Goal: Task Accomplishment & Management: Use online tool/utility

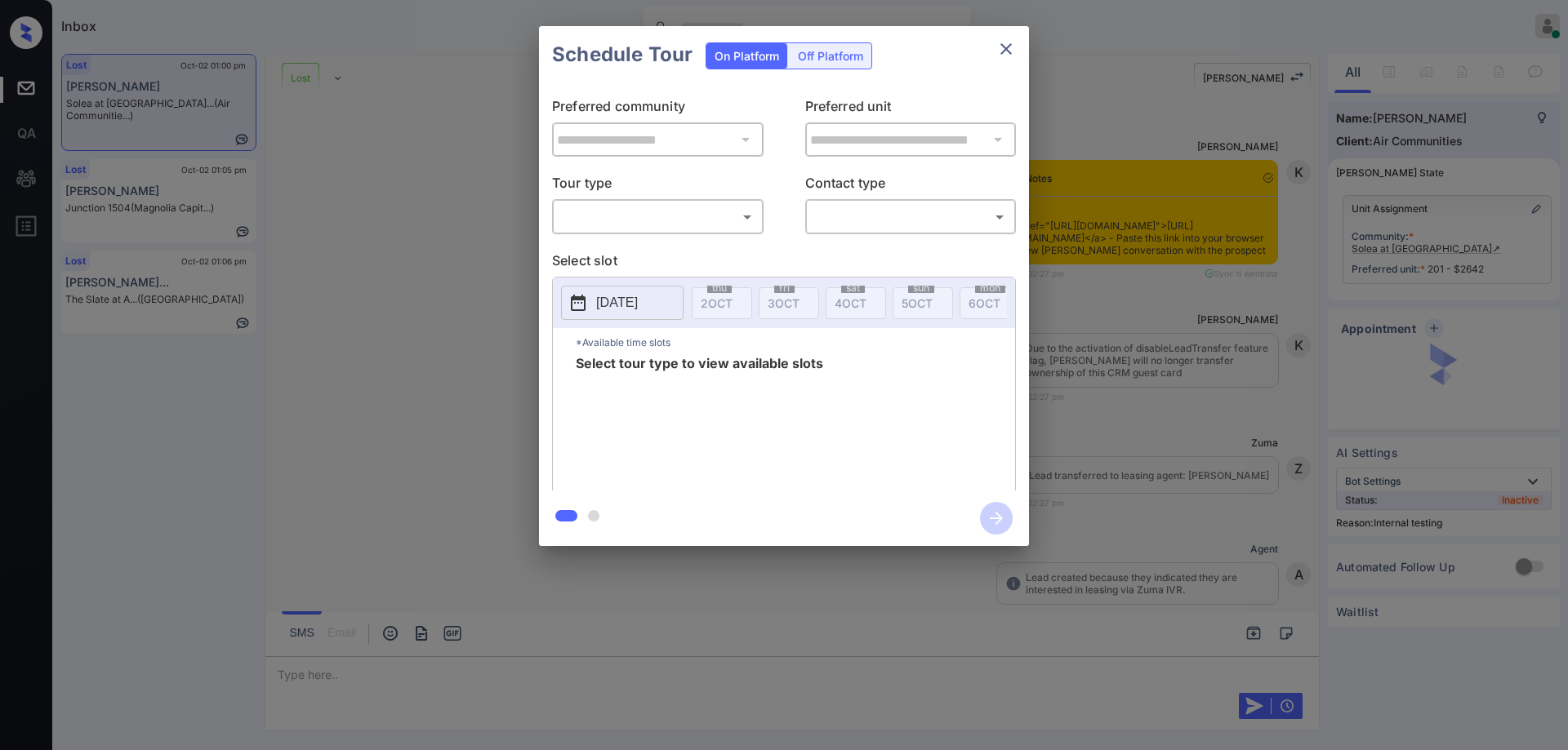
scroll to position [13159, 0]
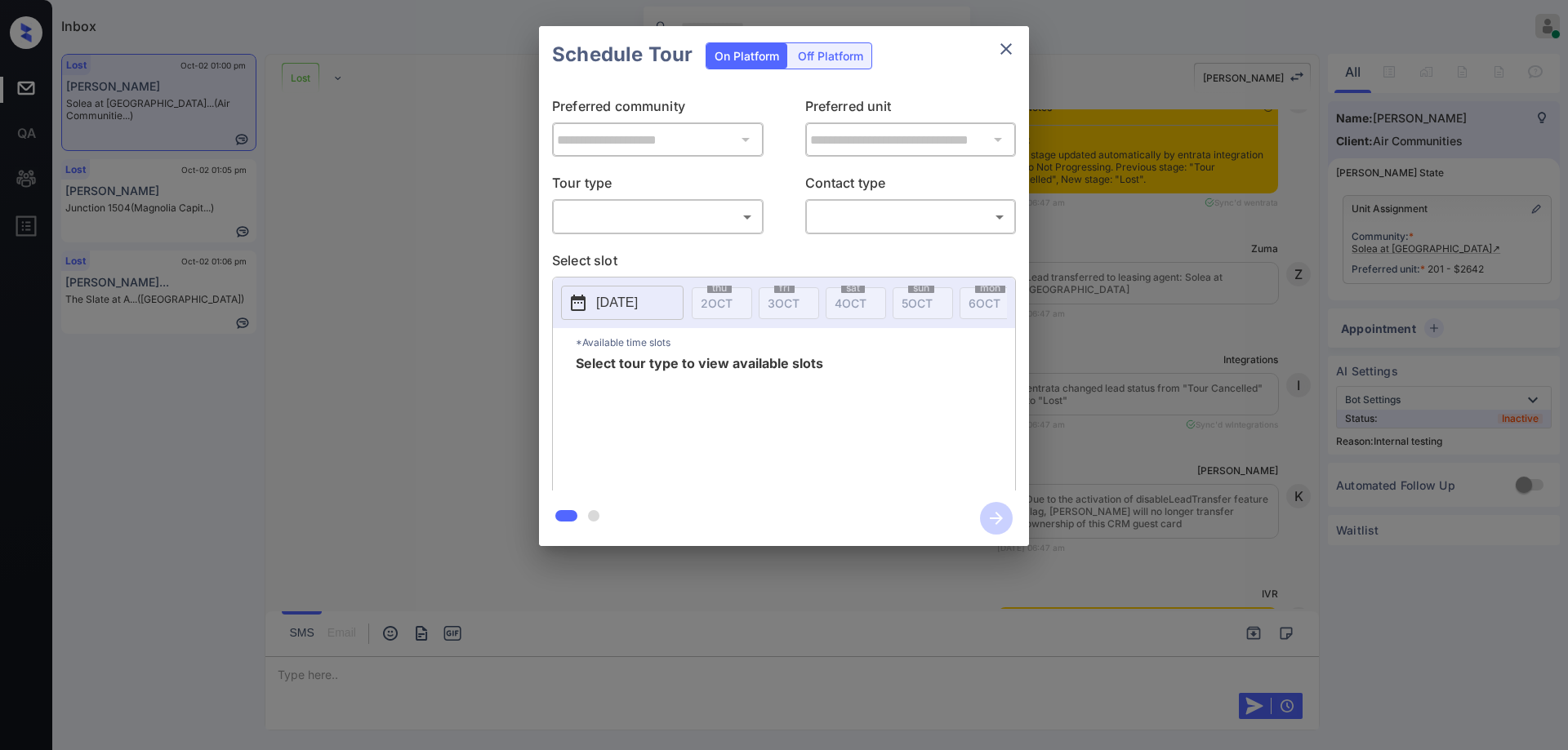
click at [673, 202] on div "​ ​" at bounding box center [658, 217] width 211 height 35
click at [617, 226] on body "Inbox Hope Jatap Online Set yourself offline Set yourself on break Profile Swit…" at bounding box center [784, 375] width 1568 height 750
drag, startPoint x: 387, startPoint y: 258, endPoint x: 192, endPoint y: 93, distance: 255.4
click at [387, 258] on div at bounding box center [784, 375] width 1568 height 750
click at [432, 436] on div "**********" at bounding box center [784, 286] width 1568 height 572
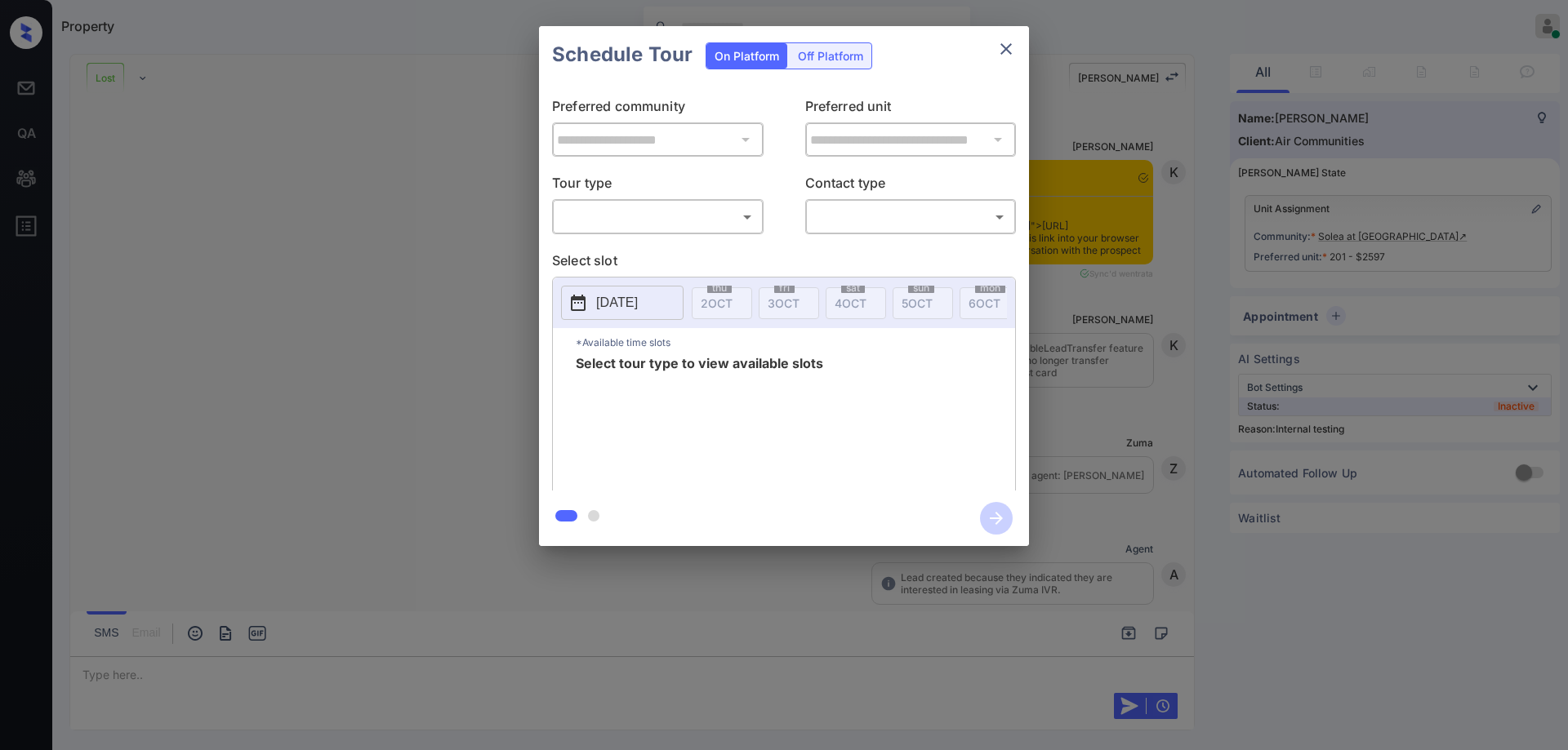
scroll to position [14955, 0]
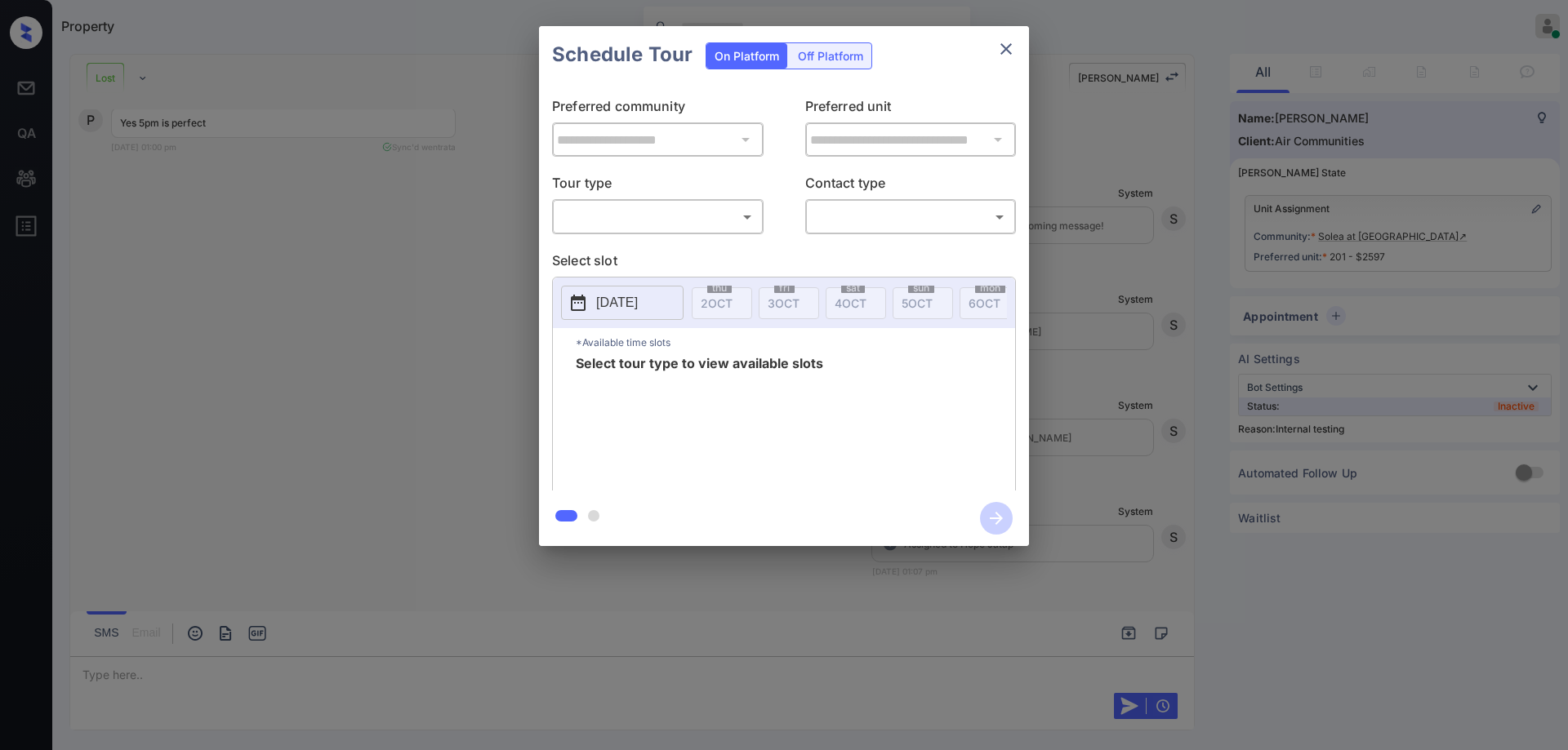
click at [662, 216] on body "Property Hope Jatap Online Set yourself offline Set yourself on break Profile S…" at bounding box center [784, 375] width 1568 height 750
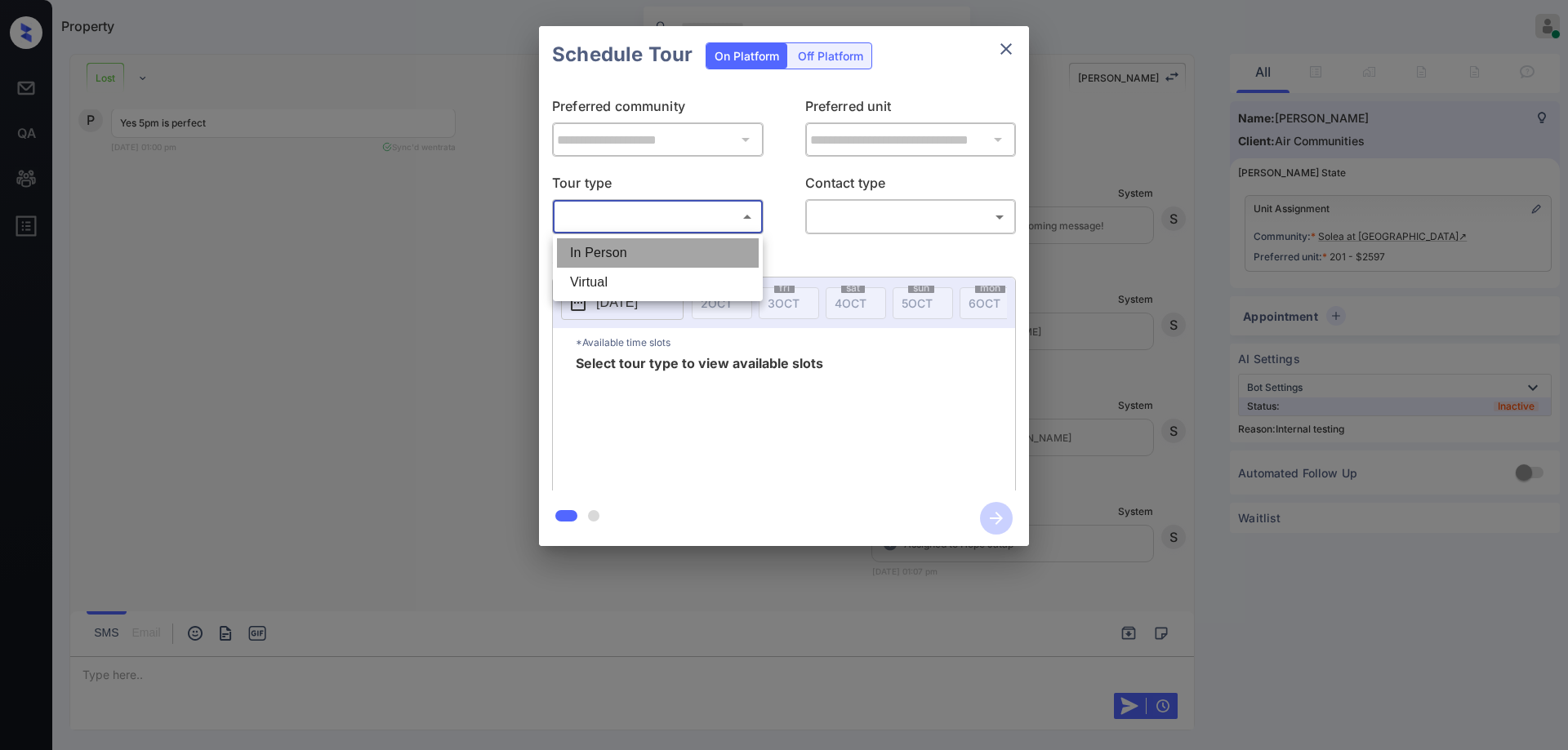
click at [621, 255] on li "In Person" at bounding box center [659, 253] width 202 height 29
type input "********"
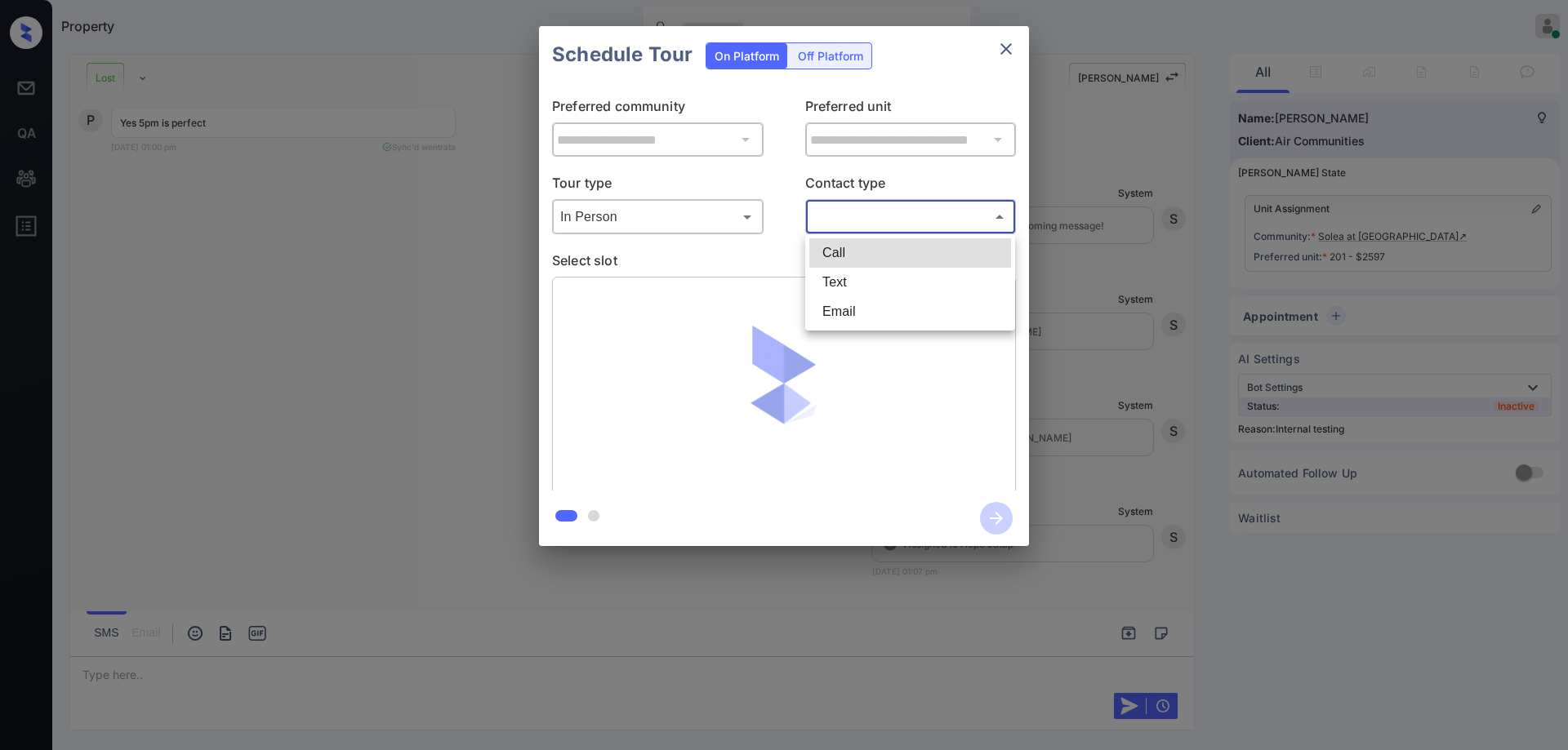
click at [854, 212] on body "Property Hope Jatap Online Set yourself offline Set yourself on break Profile S…" at bounding box center [784, 375] width 1568 height 750
click at [840, 280] on li "Text" at bounding box center [910, 282] width 202 height 29
type input "****"
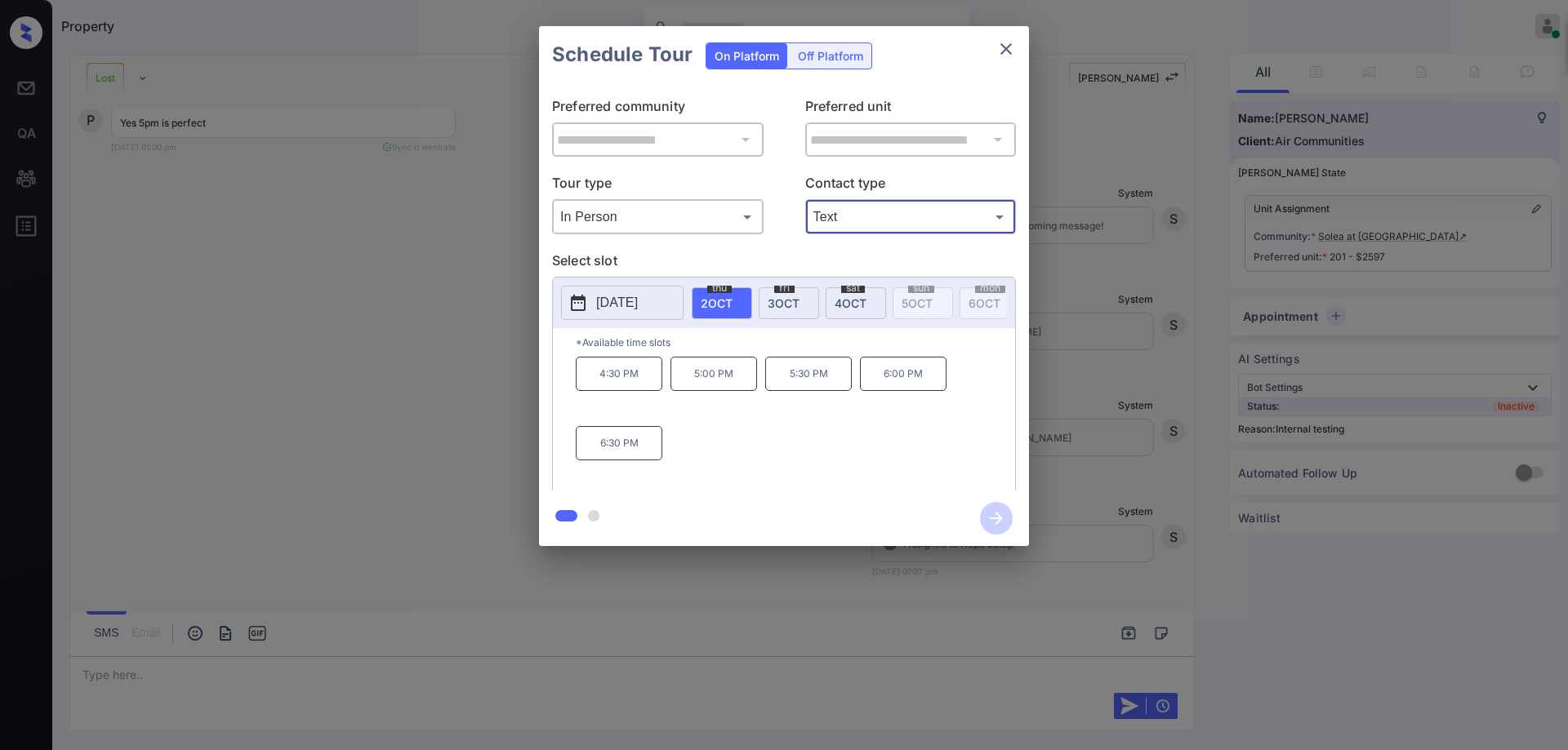
click at [712, 391] on p "5:00 PM" at bounding box center [713, 374] width 87 height 35
click at [987, 516] on icon "button" at bounding box center [996, 519] width 33 height 33
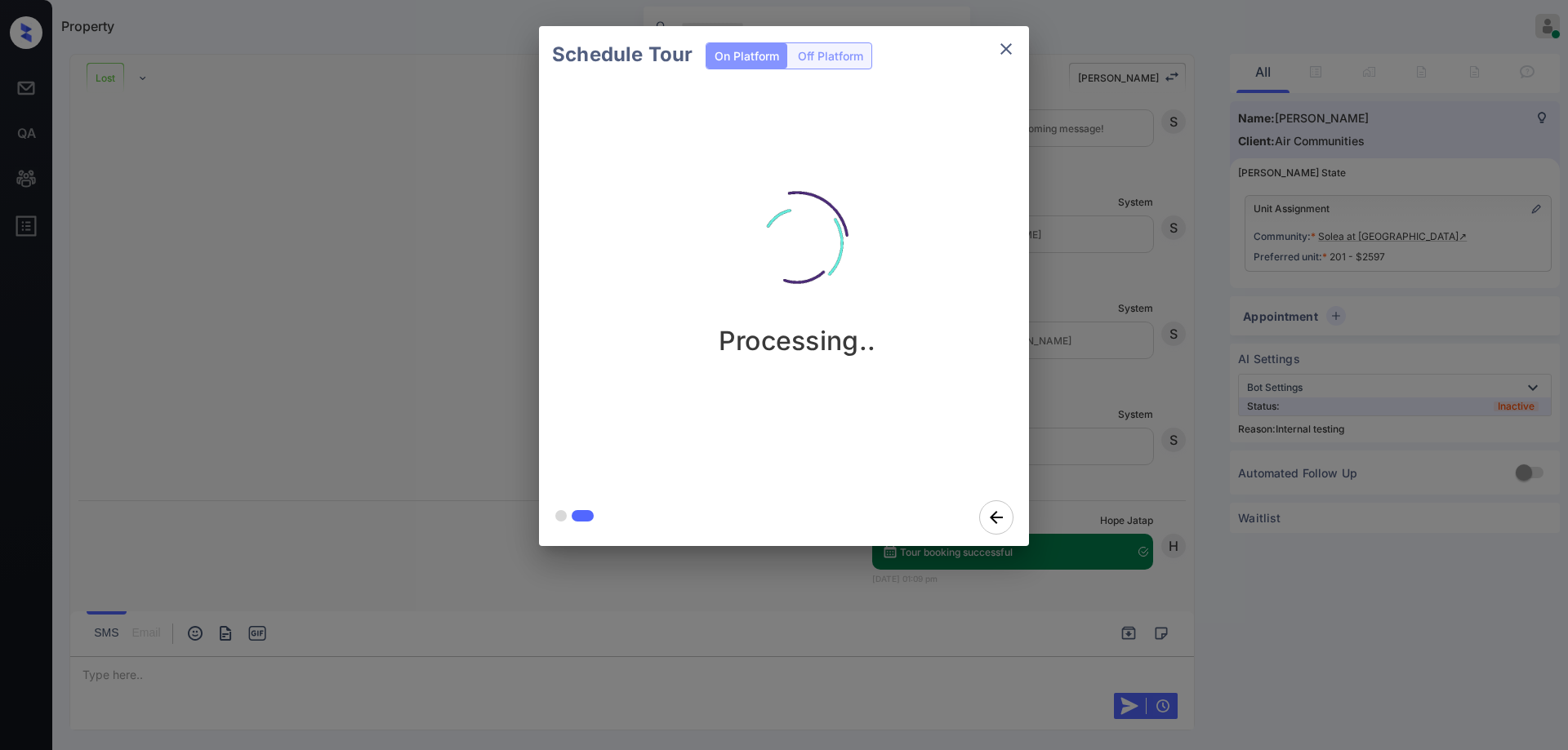
scroll to position [15060, 0]
click at [1138, 389] on div "Schedule Tour On Platform Off Platform Processing.." at bounding box center [784, 286] width 1568 height 572
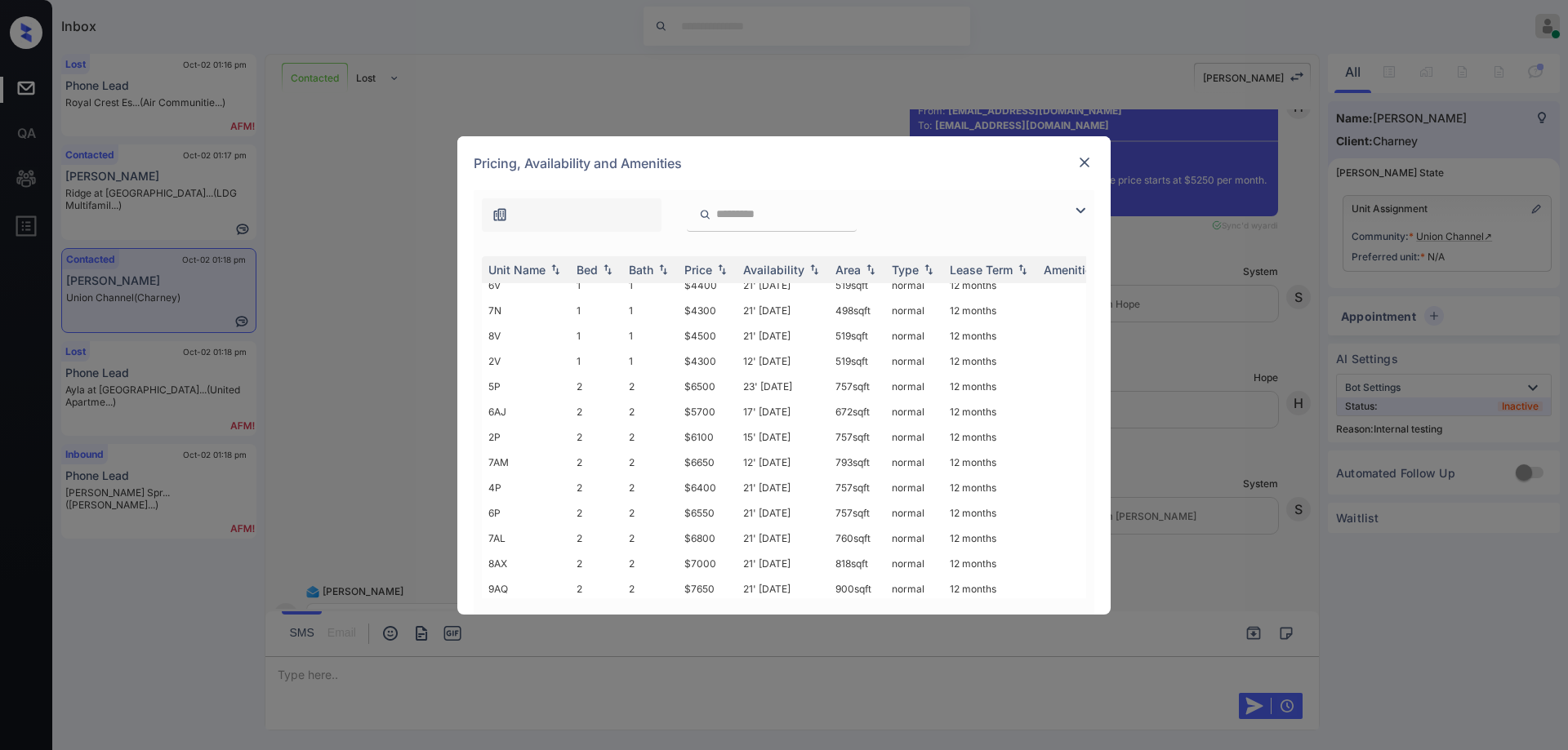
scroll to position [163, 0]
click at [698, 407] on td "$5700" at bounding box center [707, 411] width 59 height 25
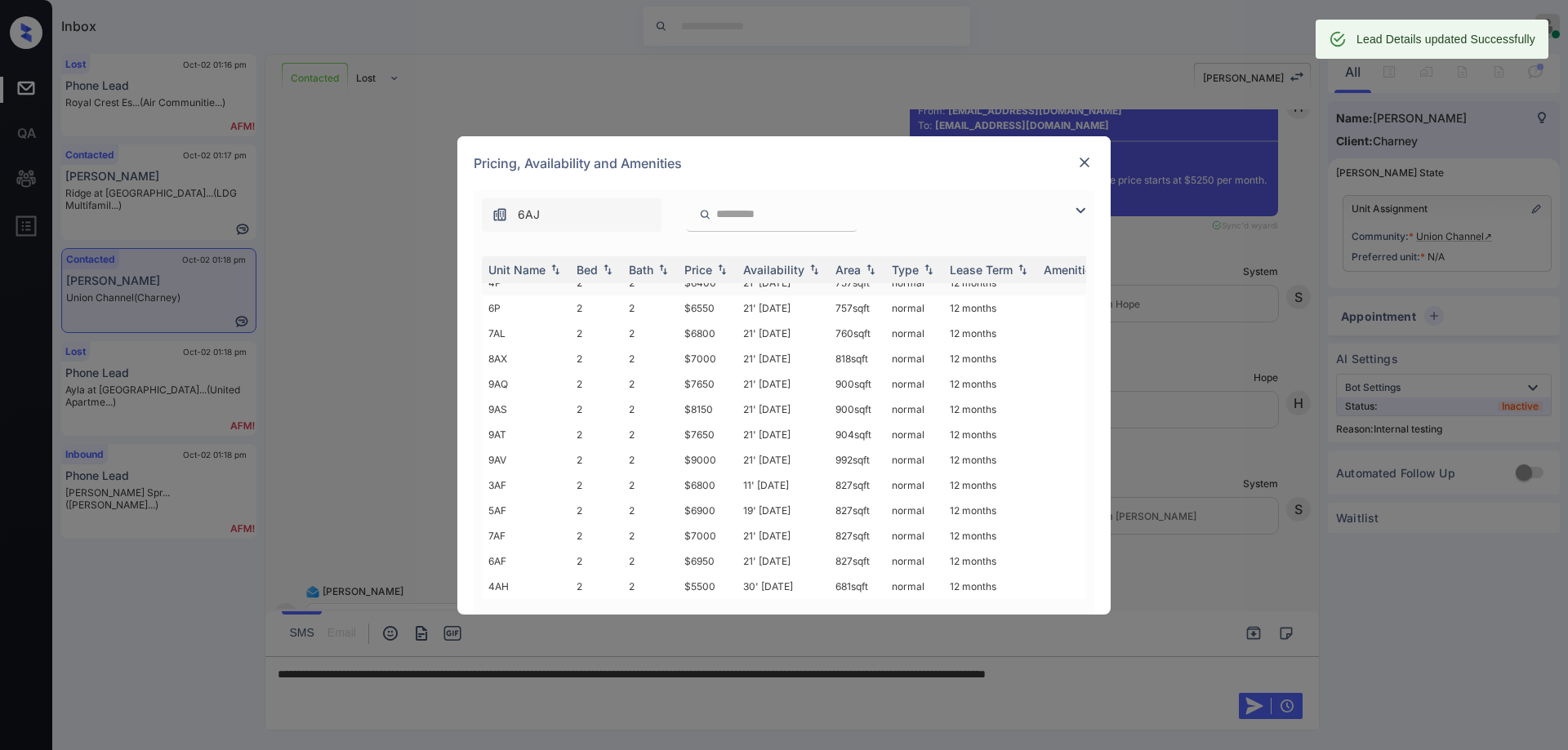
scroll to position [431, 0]
click at [1081, 171] on div at bounding box center [1084, 162] width 19 height 19
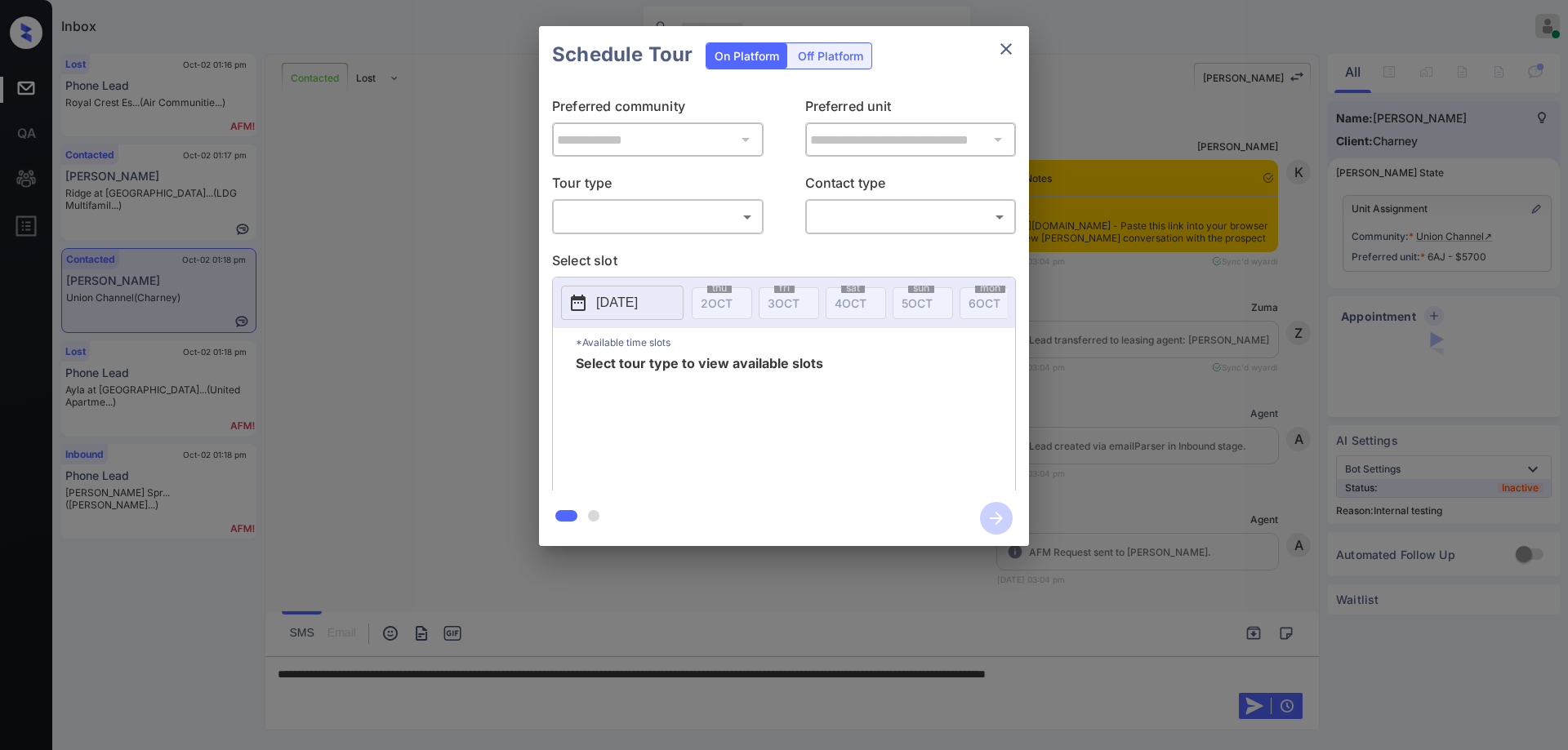
scroll to position [2647, 0]
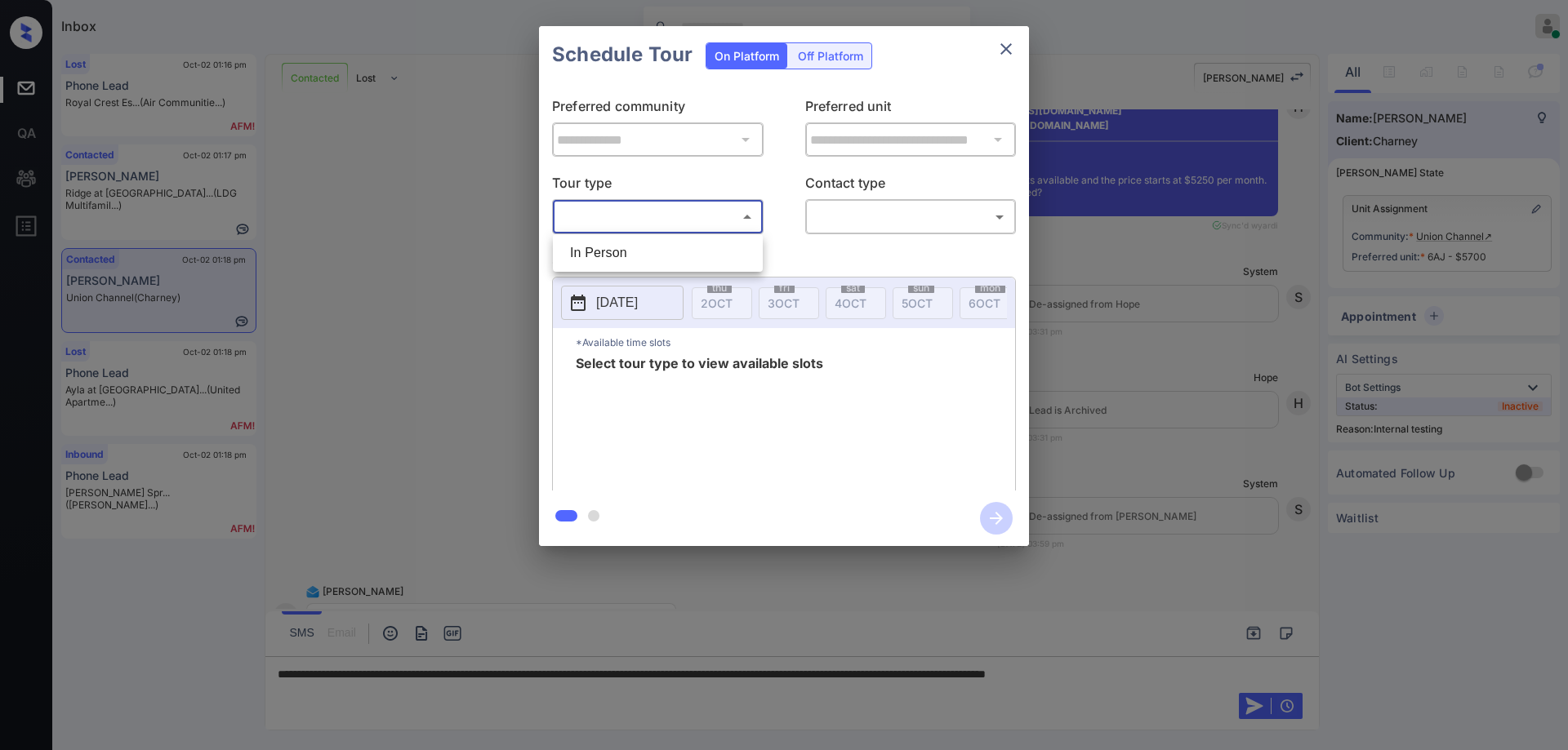
click at [685, 212] on body "Inbox Hope Jatap Online Set yourself offline Set yourself on break Profile Swit…" at bounding box center [784, 375] width 1568 height 750
click at [624, 243] on li "In Person" at bounding box center [659, 253] width 202 height 29
type input "********"
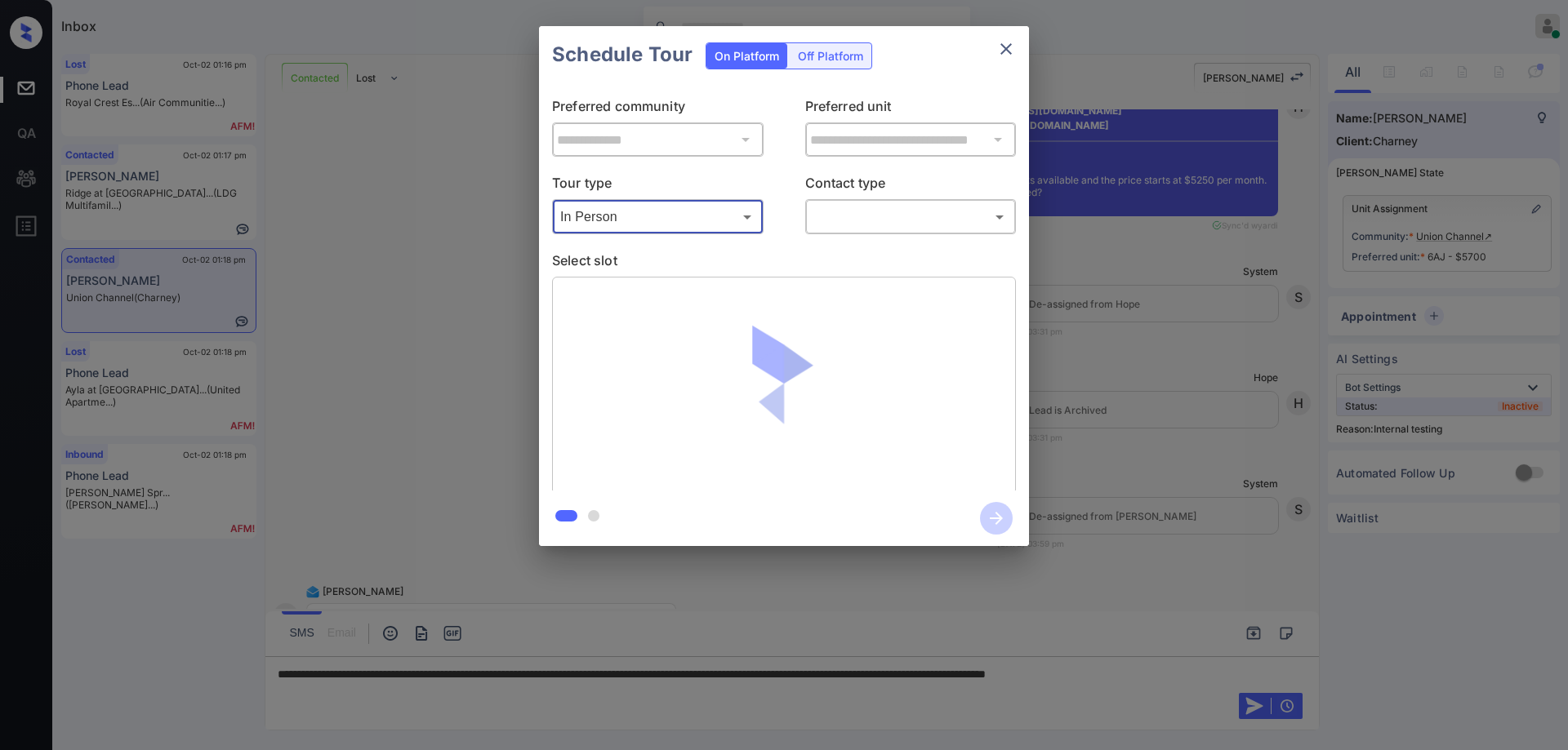
click at [880, 210] on body "Inbox Hope Jatap Online Set yourself offline Set yourself on break Profile Swit…" at bounding box center [784, 375] width 1568 height 750
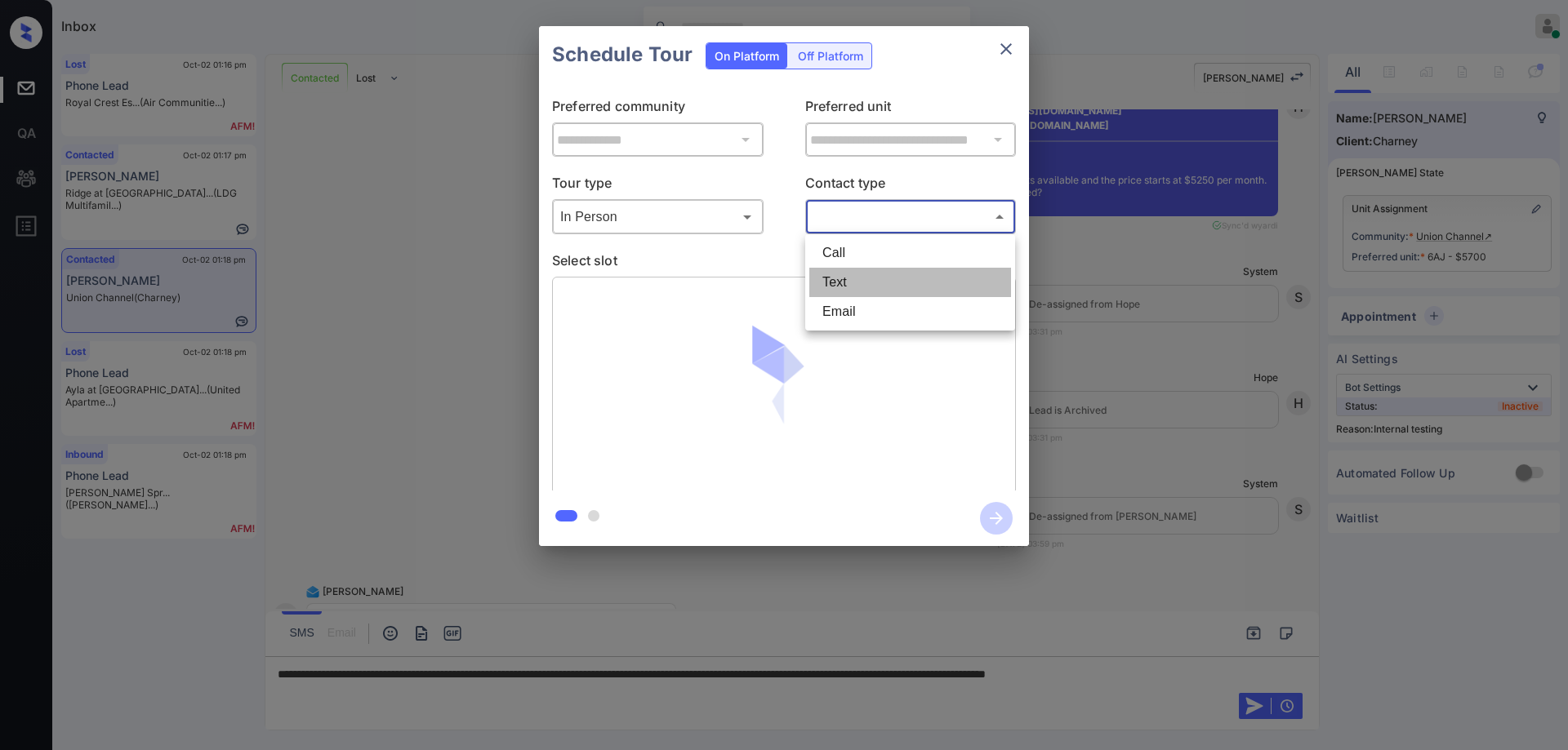
click at [839, 289] on li "Text" at bounding box center [910, 282] width 202 height 29
type input "****"
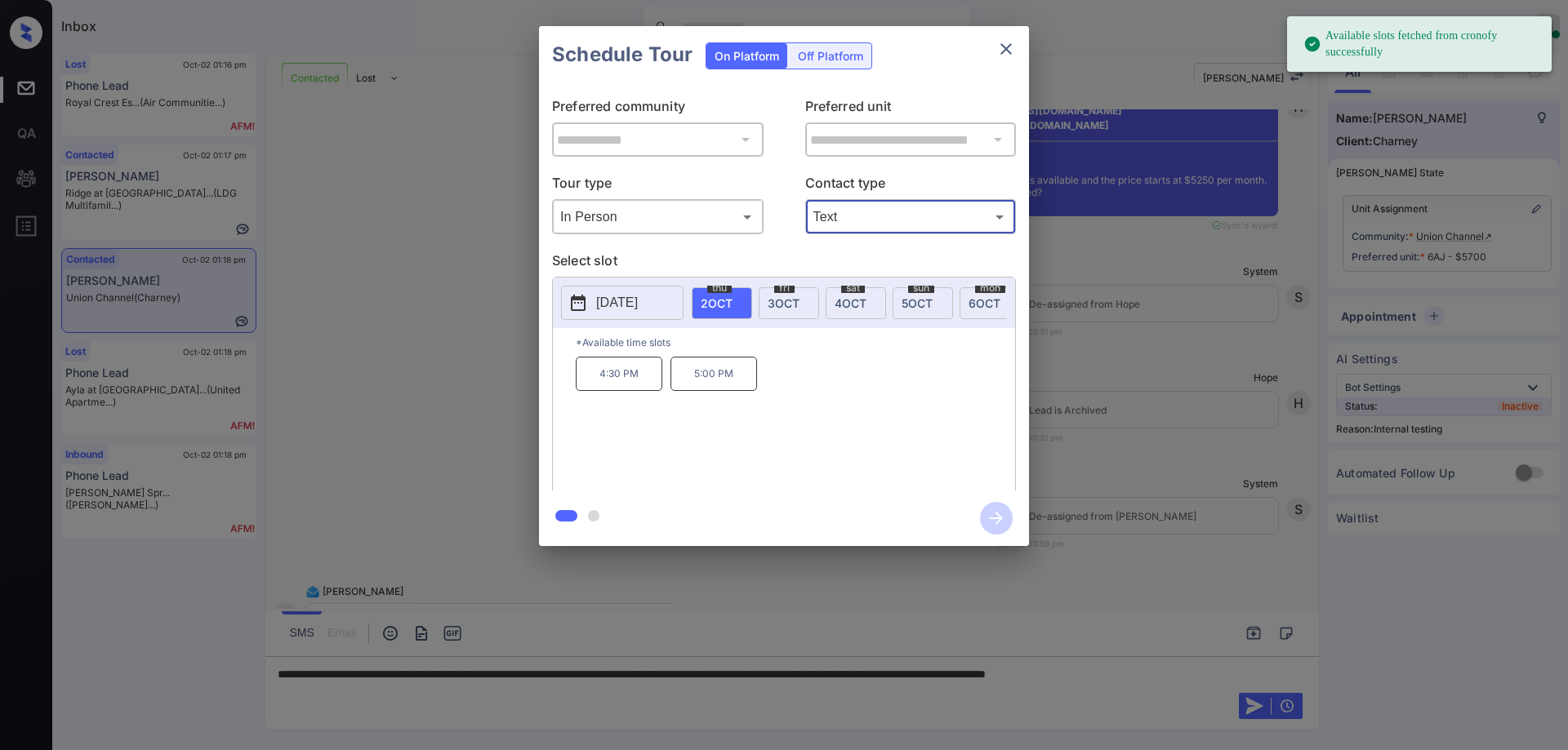
click at [855, 219] on body "Available slots fetched from cronofy successfully Inbox Hope Jatap Online Set y…" at bounding box center [784, 375] width 1568 height 750
click at [791, 438] on div at bounding box center [784, 375] width 1568 height 750
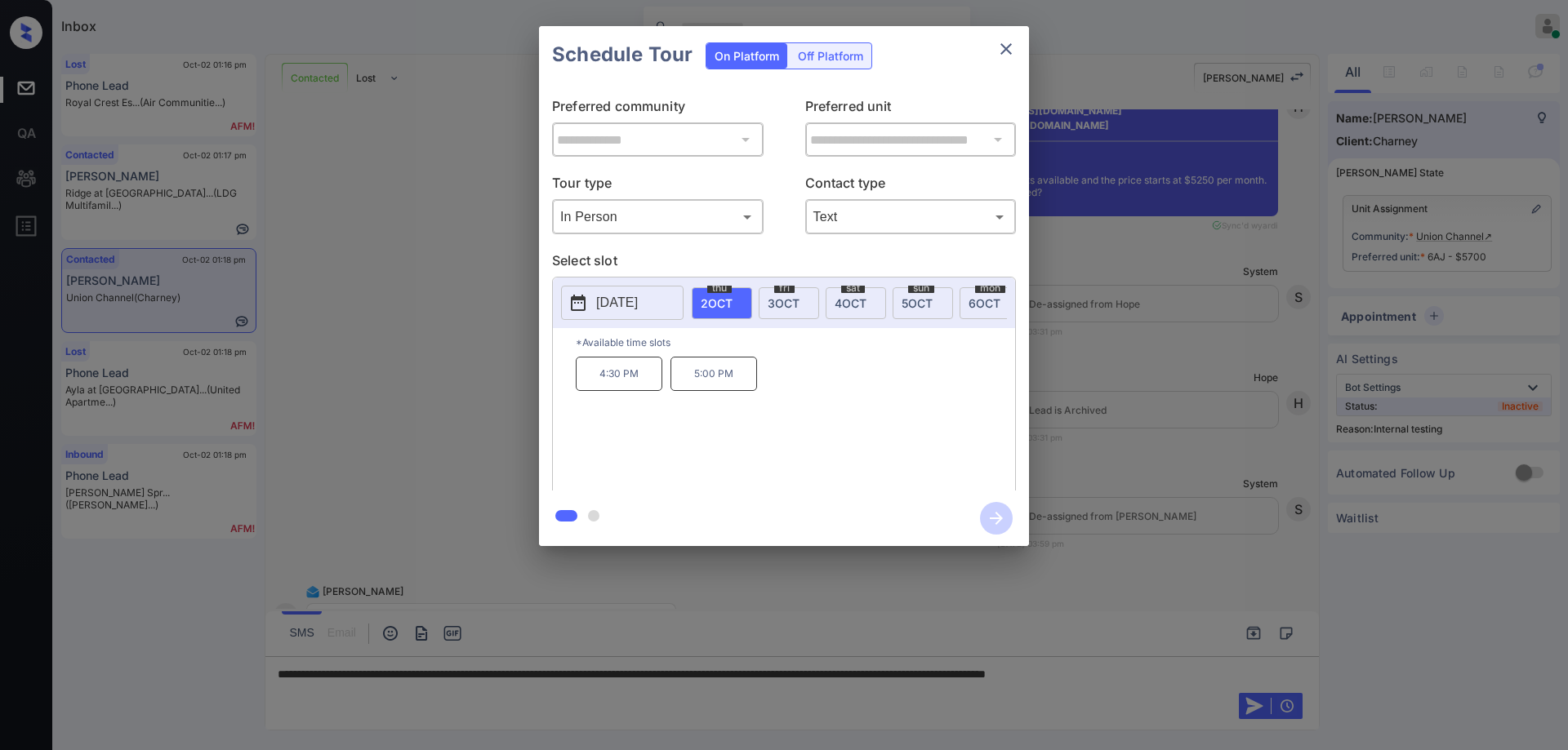
click at [782, 310] on div "fri 3 OCT" at bounding box center [789, 303] width 61 height 32
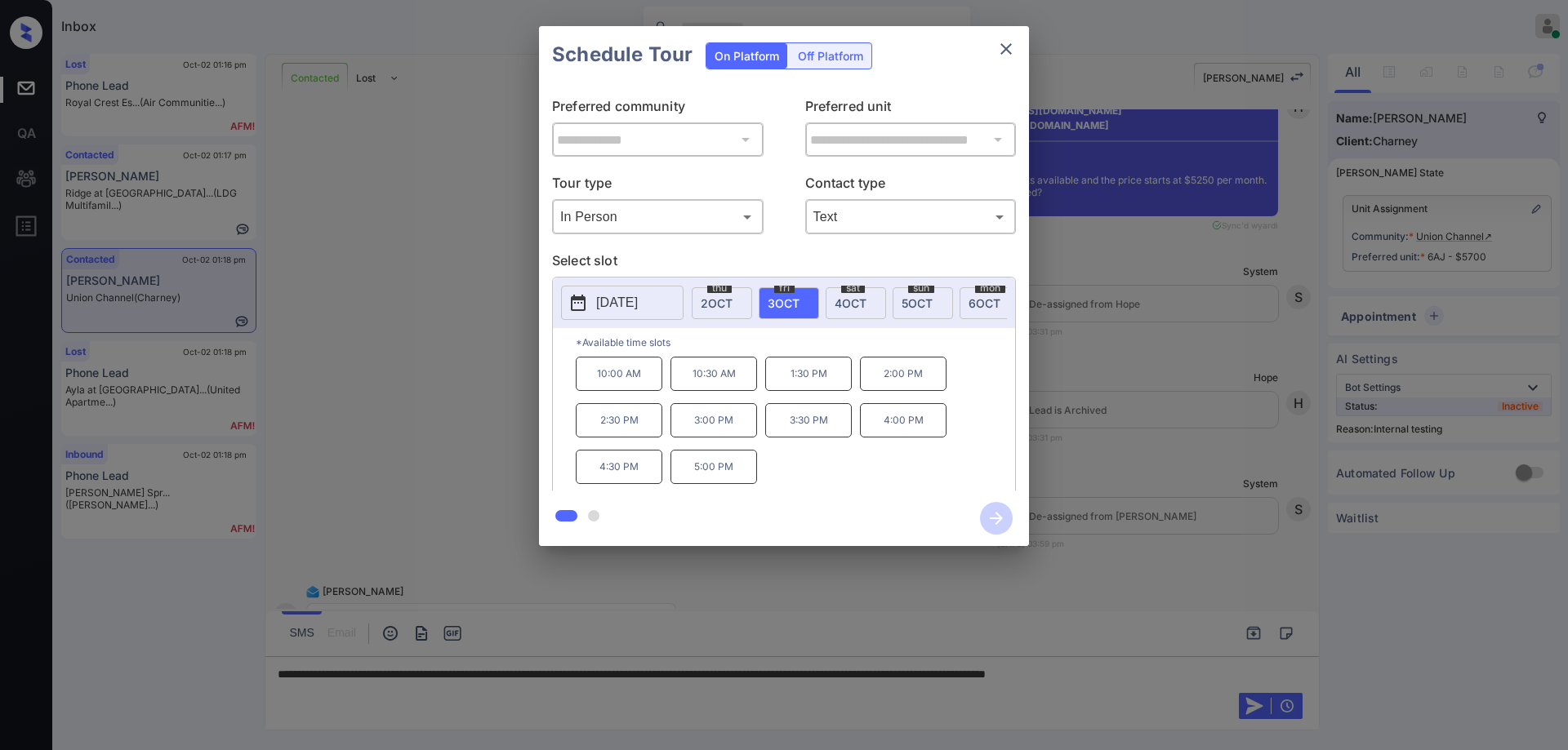
click at [596, 375] on p "10:00 AM" at bounding box center [619, 374] width 87 height 35
click at [993, 513] on icon "button" at bounding box center [996, 519] width 33 height 33
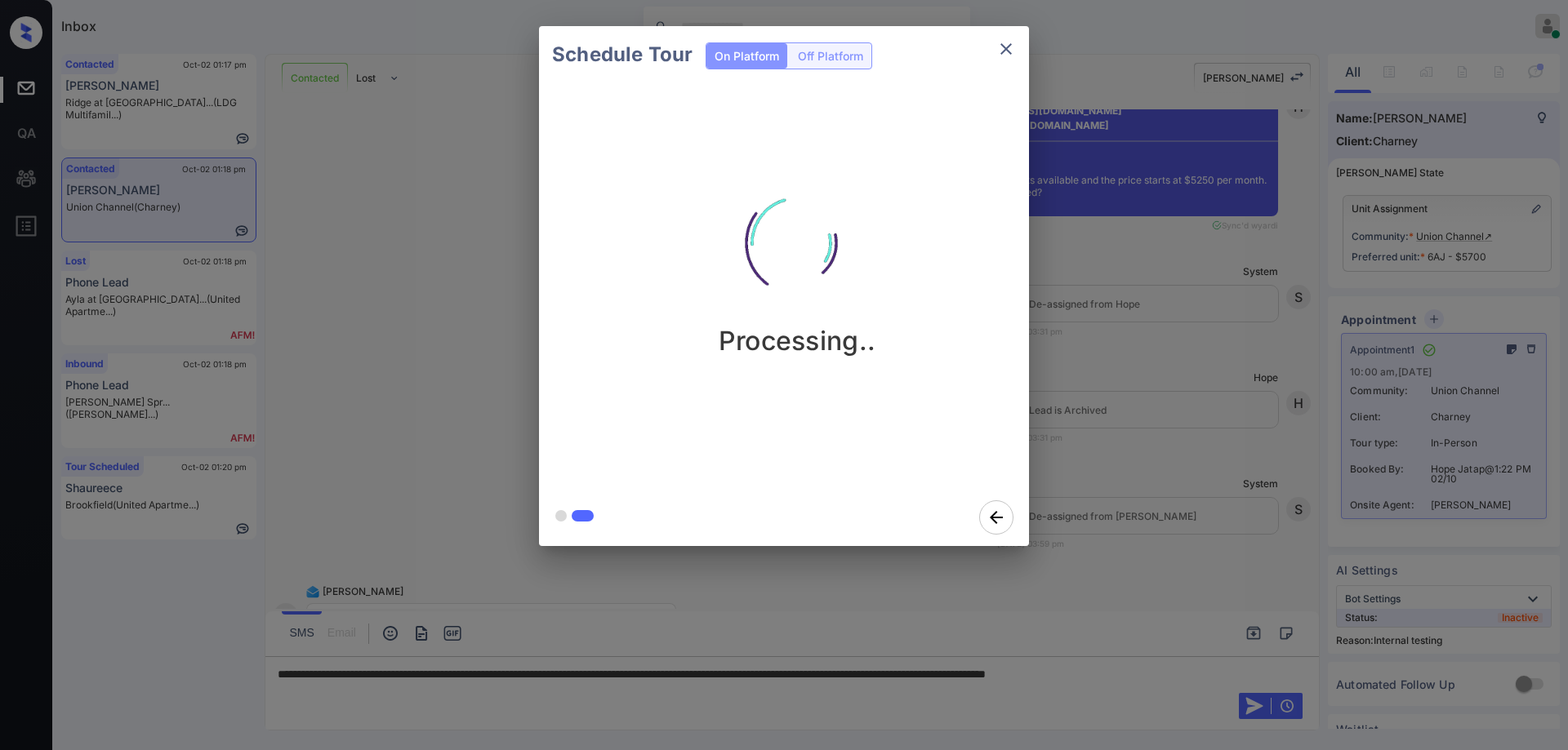
click at [1245, 375] on div "Schedule Tour On Platform Off Platform Processing.." at bounding box center [784, 286] width 1568 height 572
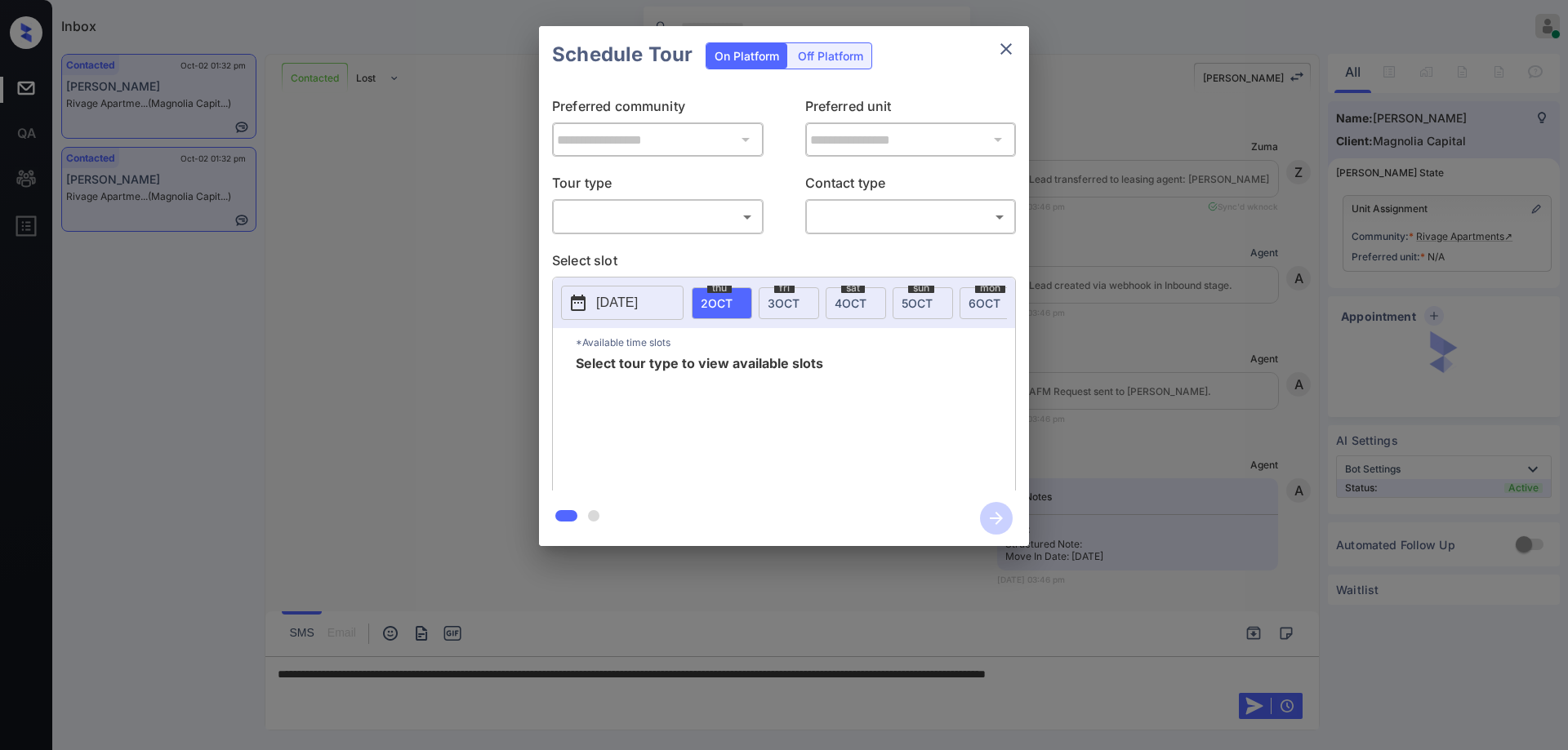
scroll to position [2311, 0]
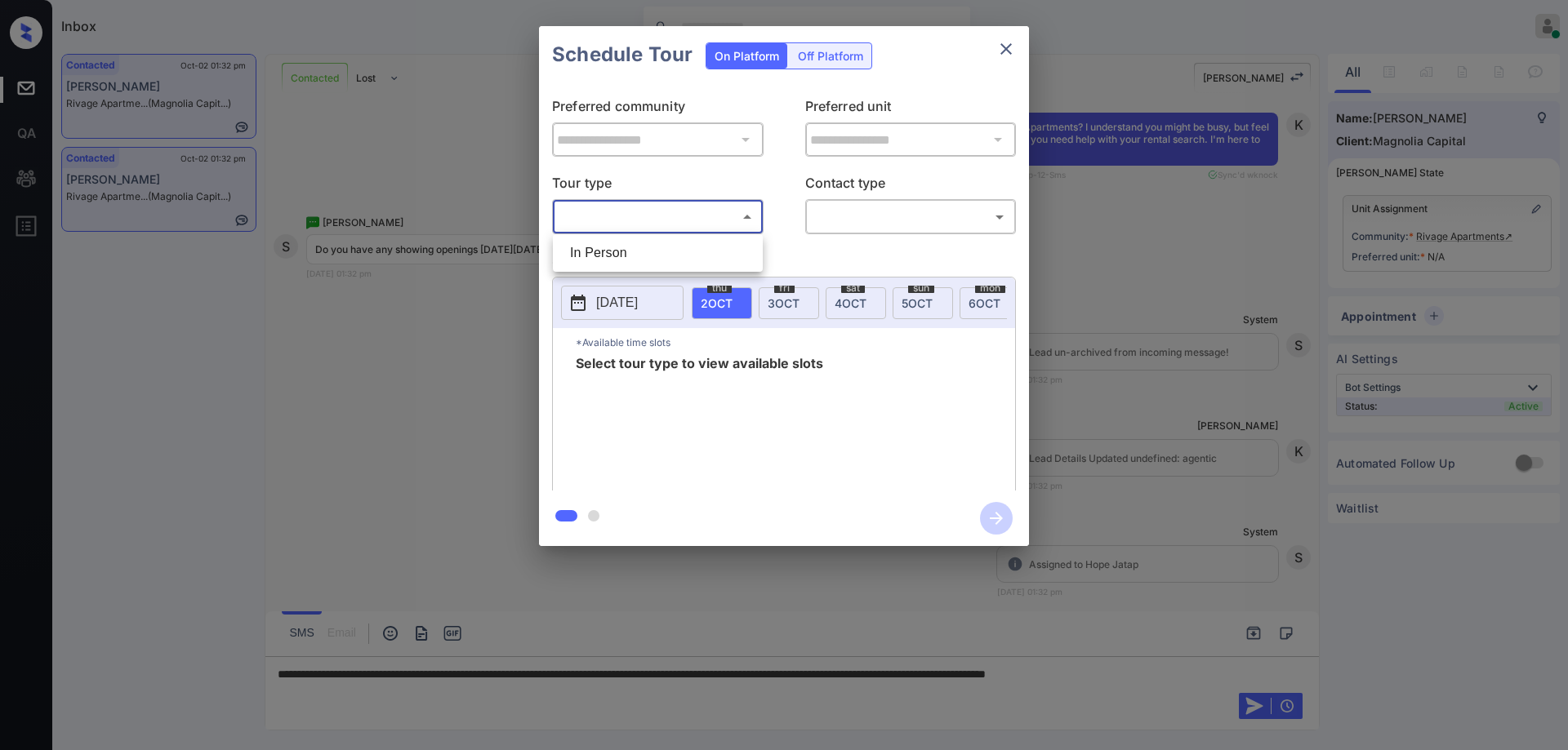
click at [674, 227] on body "Inbox Hope Jatap Online Set yourself offline Set yourself on break Profile Swit…" at bounding box center [784, 375] width 1568 height 750
click at [634, 263] on li "In Person" at bounding box center [659, 253] width 202 height 29
type input "********"
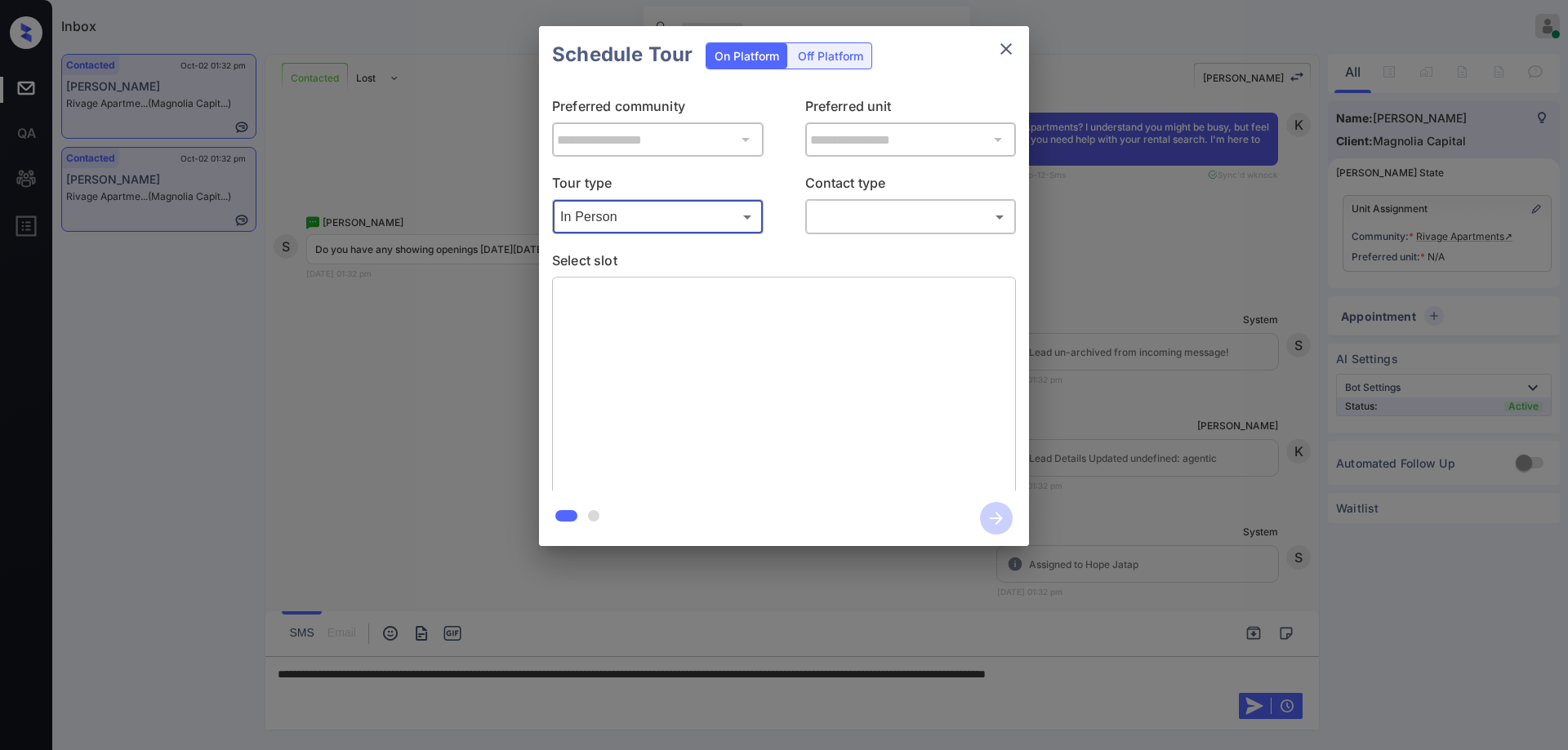
click at [873, 221] on body "Inbox Hope Jatap Online Set yourself offline Set yourself on break Profile Swit…" at bounding box center [784, 375] width 1568 height 750
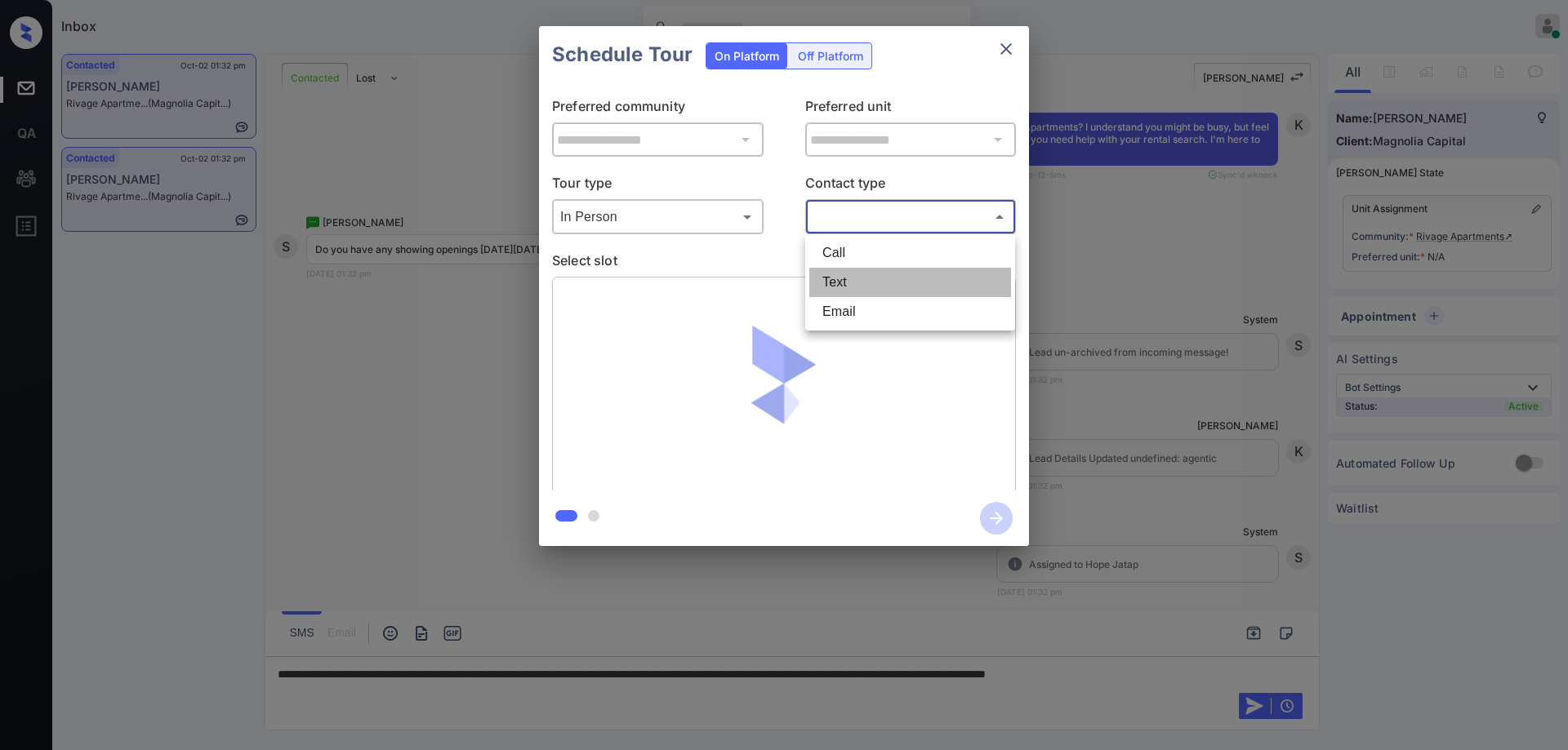
click at [862, 279] on li "Text" at bounding box center [910, 282] width 202 height 29
type input "****"
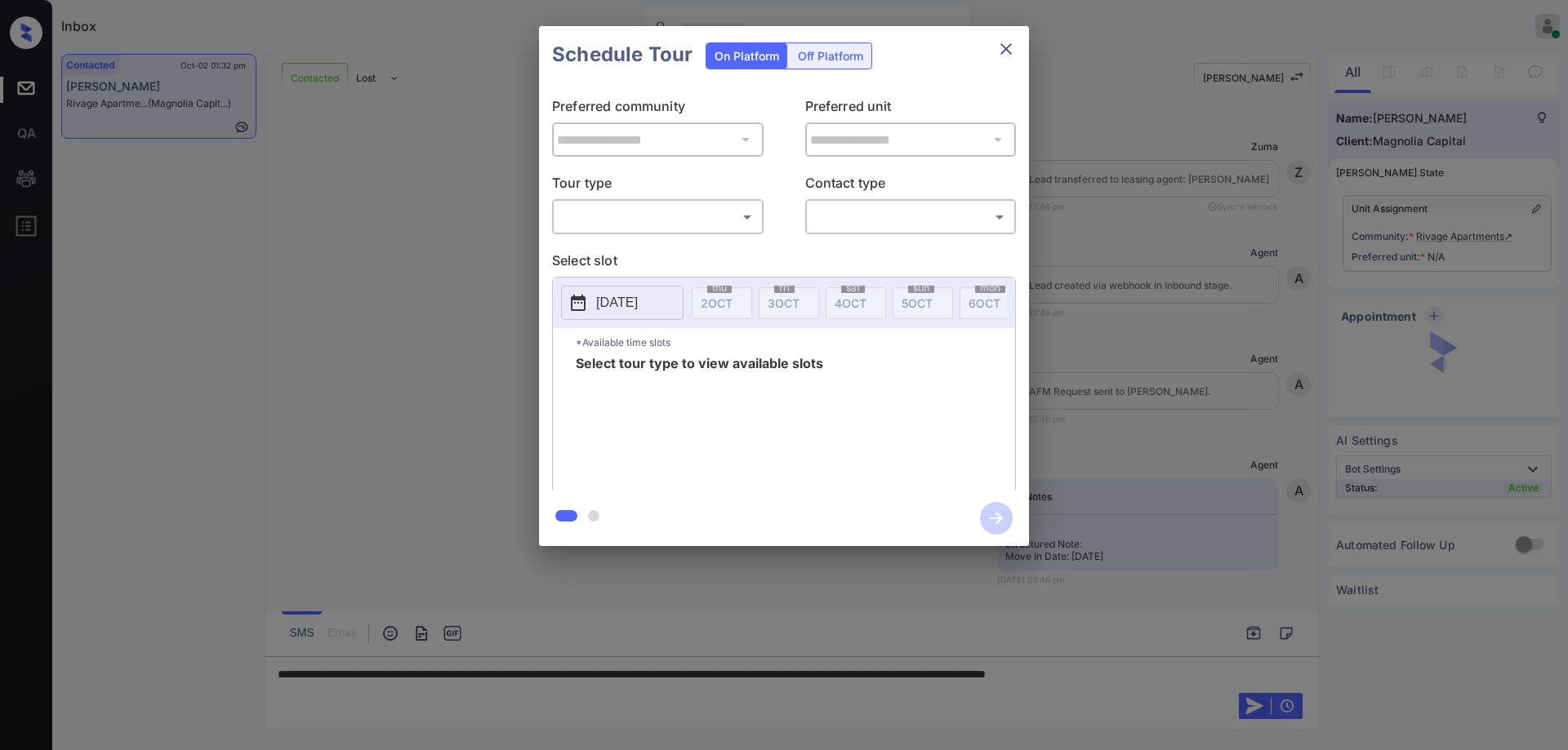
scroll to position [2365, 0]
click at [671, 232] on div "​ ​" at bounding box center [658, 217] width 211 height 35
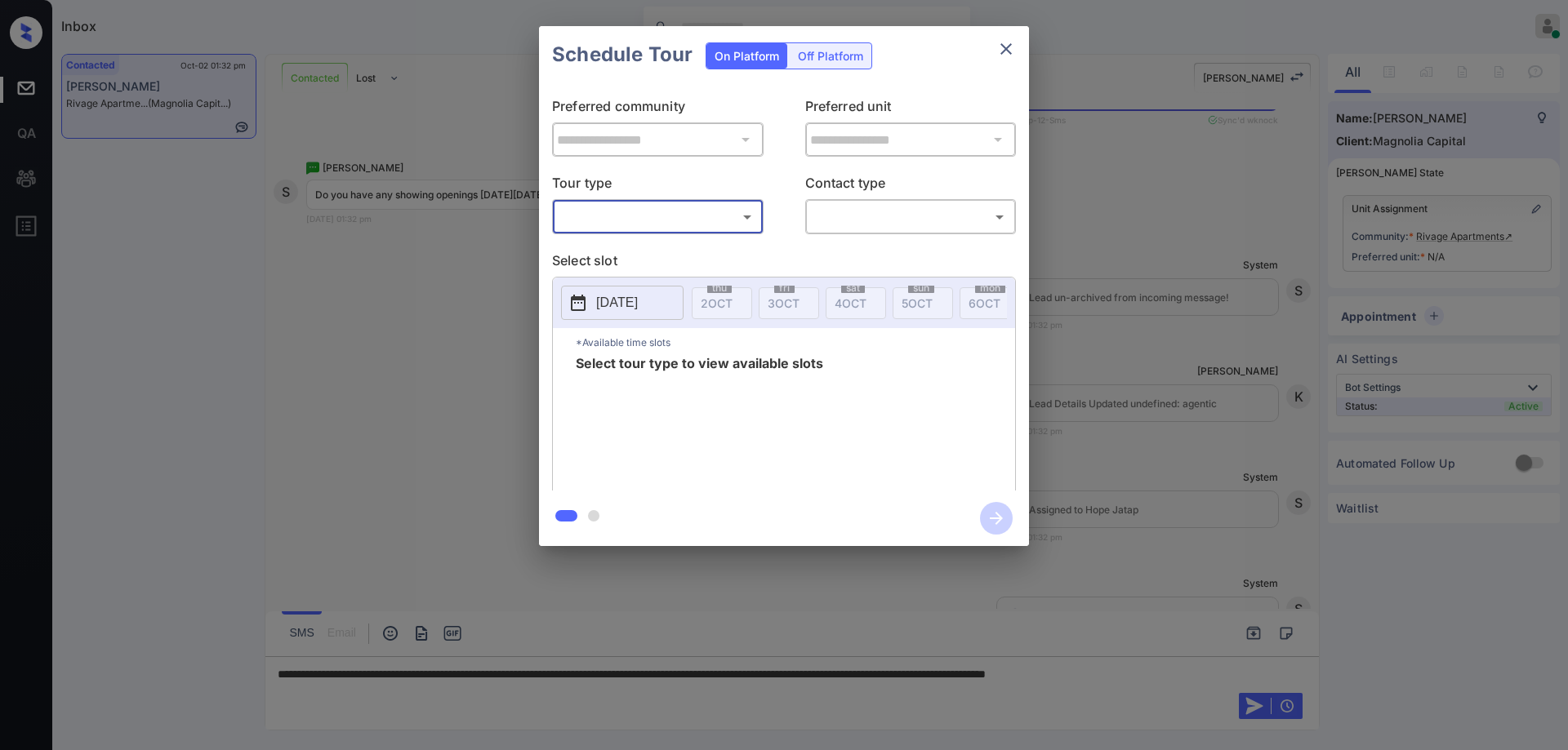
click at [641, 221] on body "Inbox Hope Jatap Online Set yourself offline Set yourself on break Profile Swit…" at bounding box center [784, 375] width 1568 height 750
click at [625, 250] on li "In Person" at bounding box center [659, 253] width 202 height 29
type input "********"
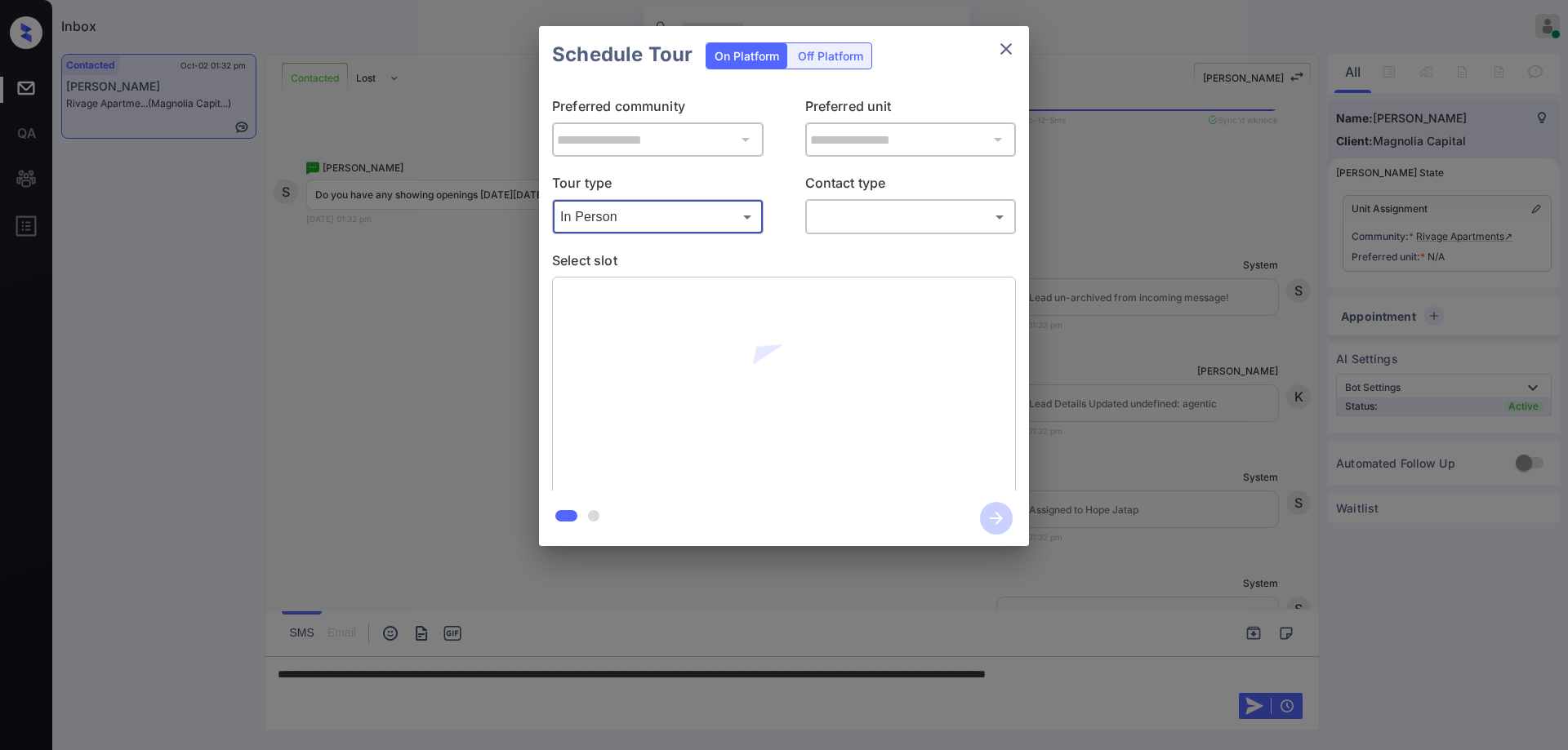
click at [911, 207] on body "Inbox Hope Jatap Online Set yourself offline Set yourself on break Profile Swit…" at bounding box center [784, 375] width 1568 height 750
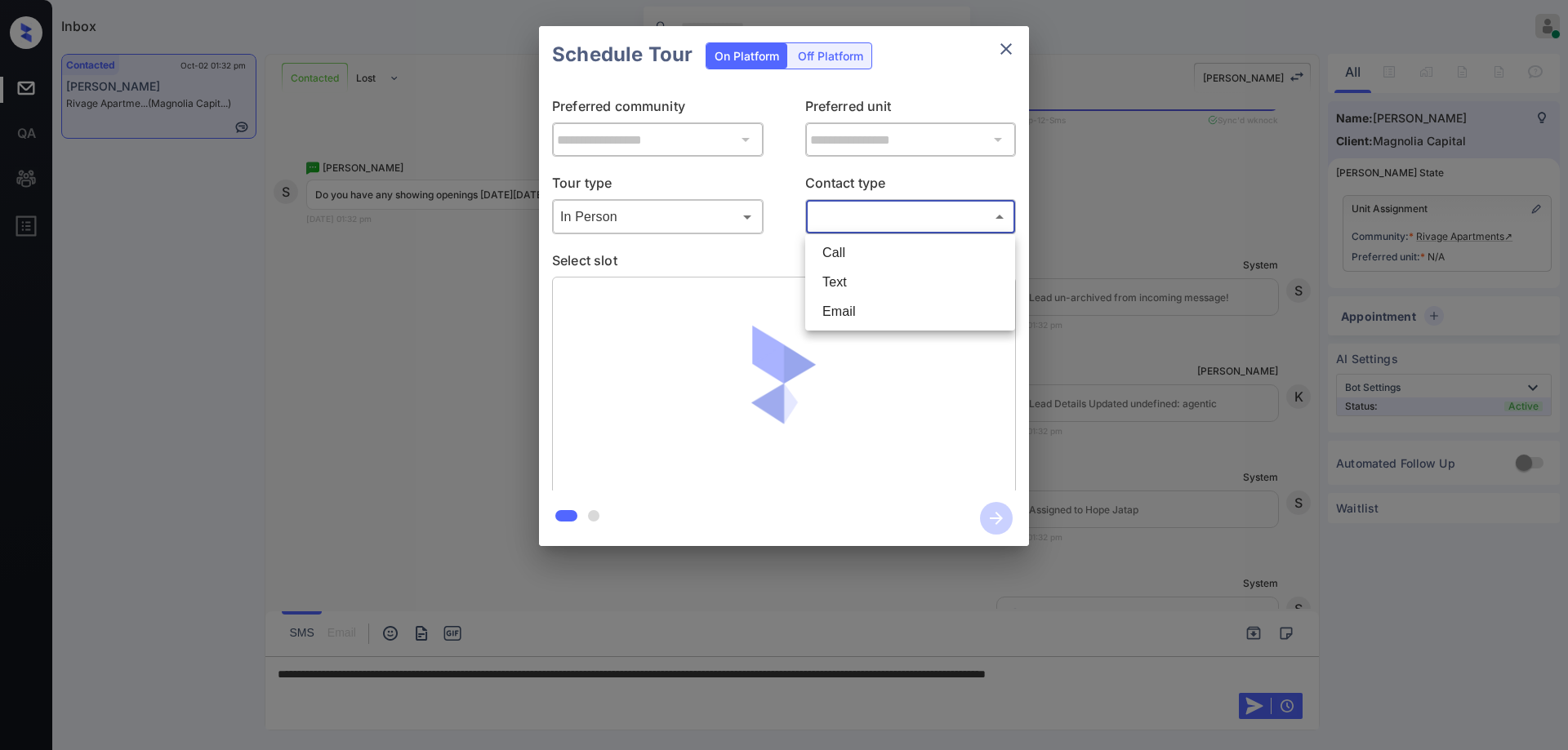
click at [869, 281] on li "Text" at bounding box center [910, 282] width 202 height 29
type input "****"
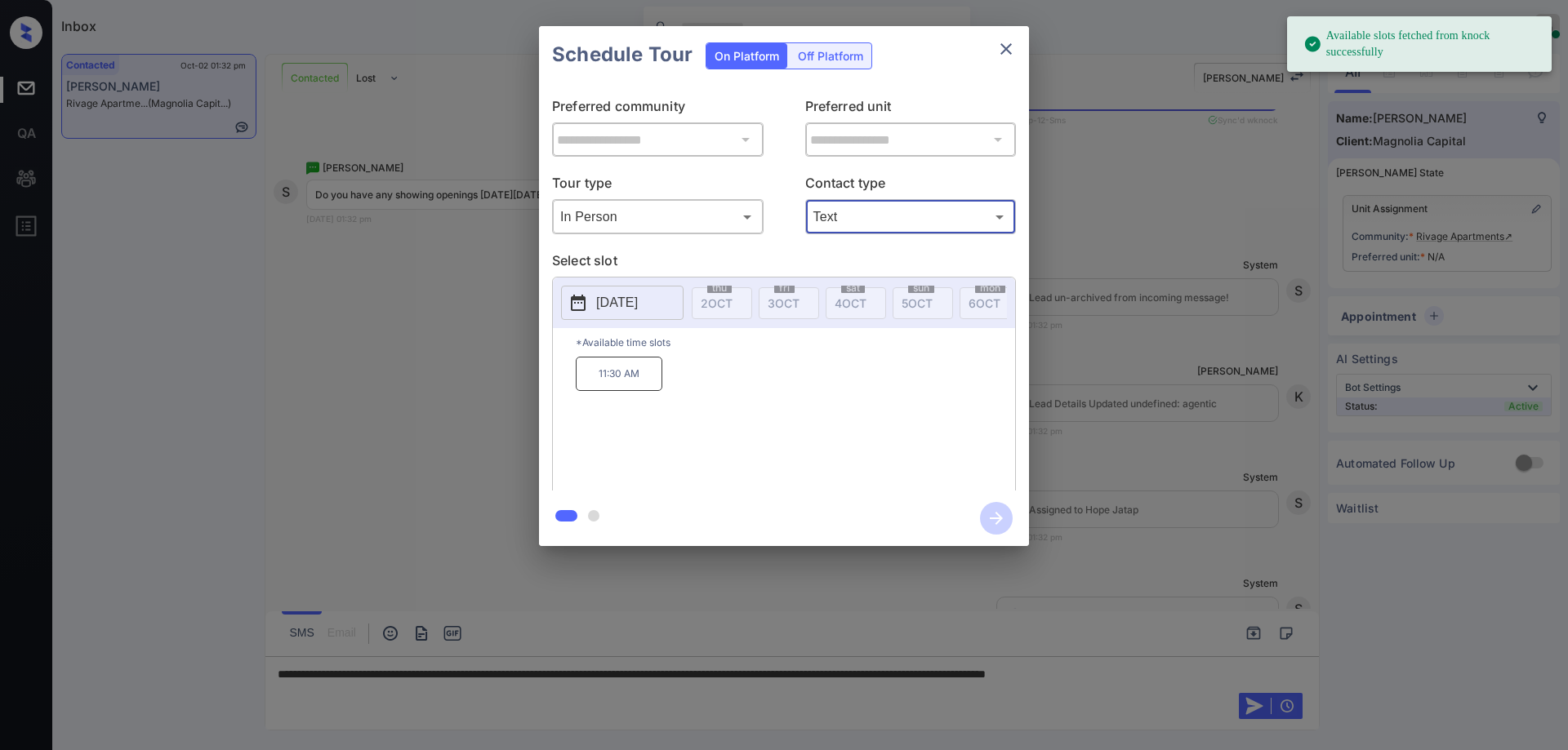
click at [638, 310] on p "2025-10-12" at bounding box center [616, 302] width 41 height 19
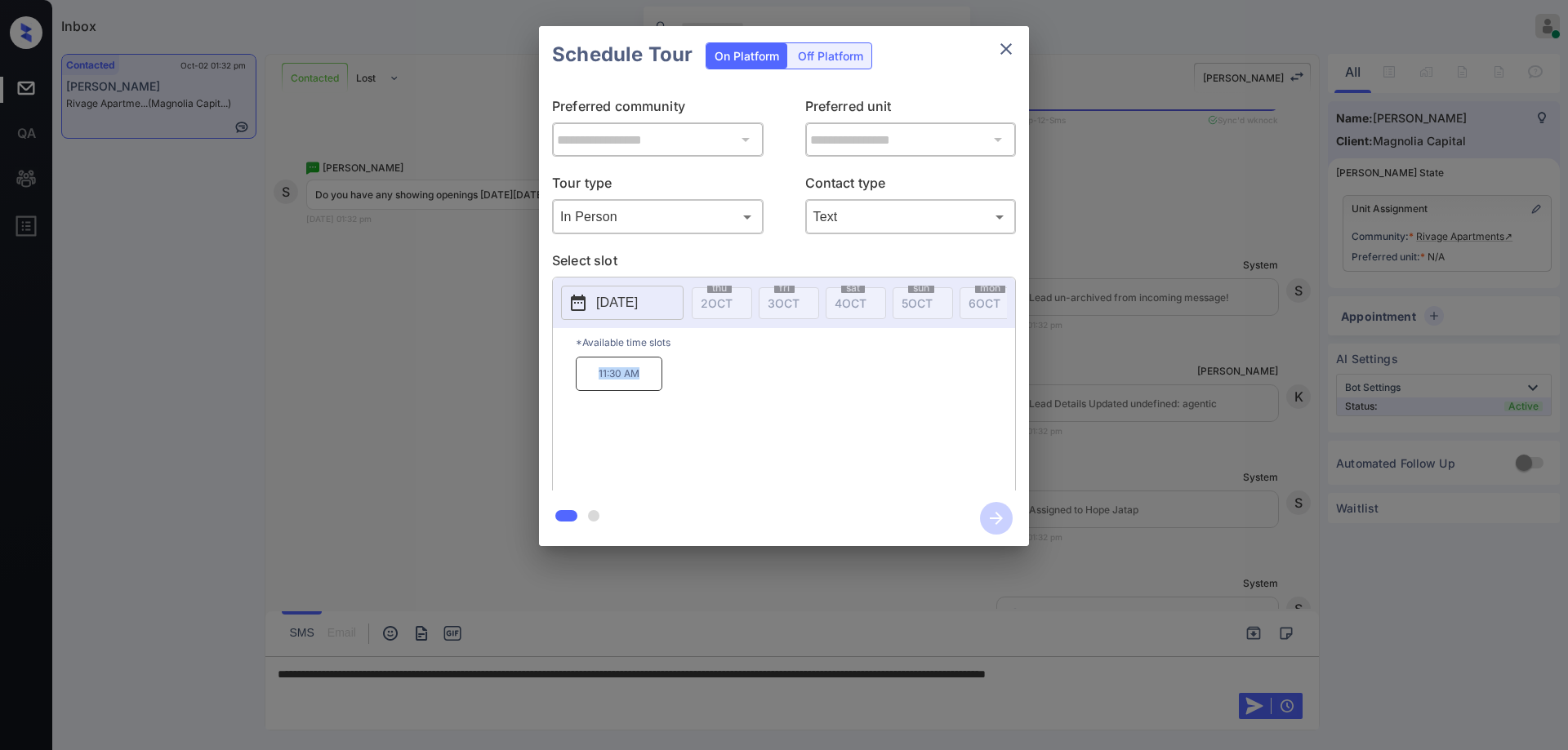
drag, startPoint x: 652, startPoint y: 394, endPoint x: 579, endPoint y: 395, distance: 73.0
click at [579, 391] on p "11:30 AM" at bounding box center [619, 374] width 87 height 35
copy p "11:30 AM"
click at [426, 373] on div "**********" at bounding box center [784, 286] width 1568 height 572
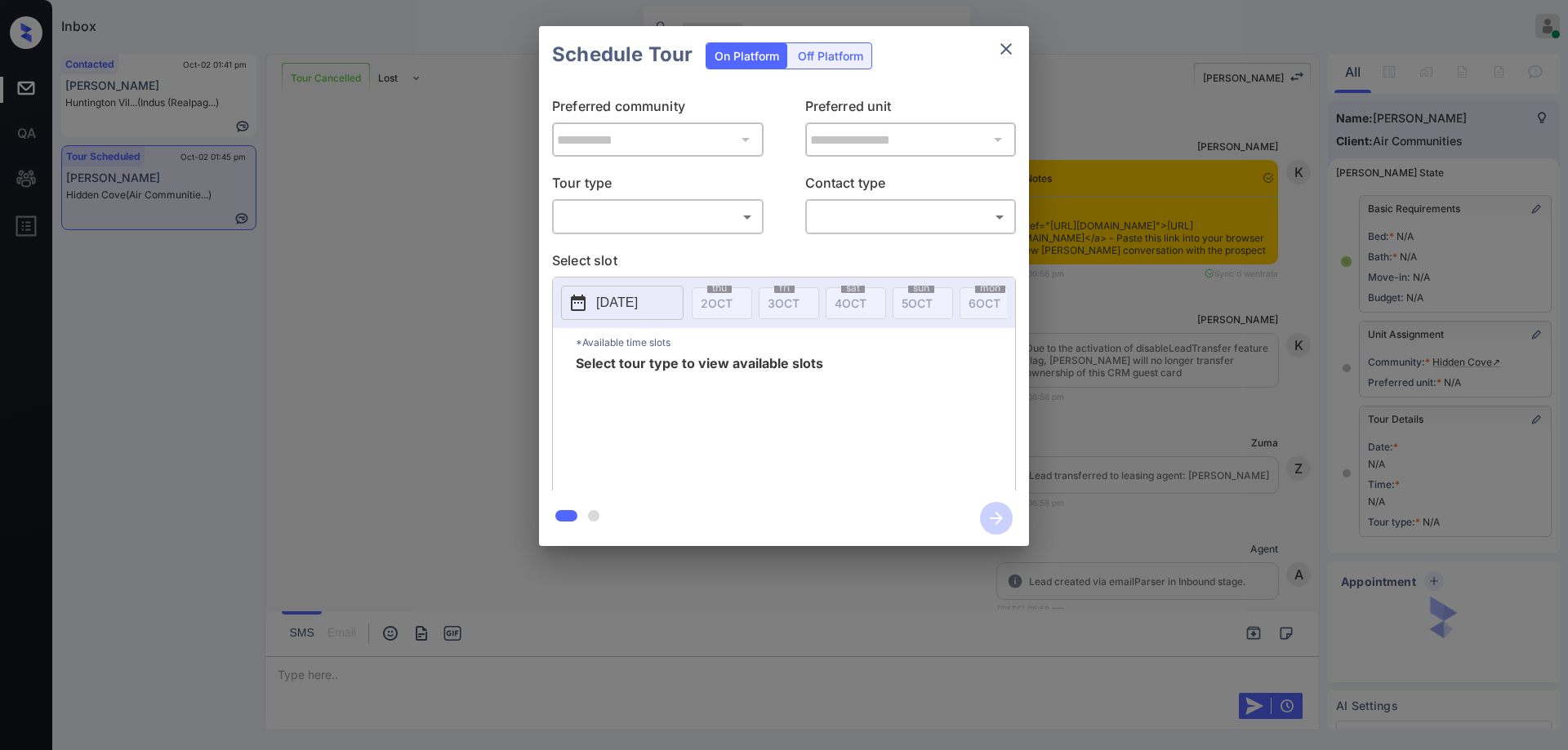
scroll to position [72, 0]
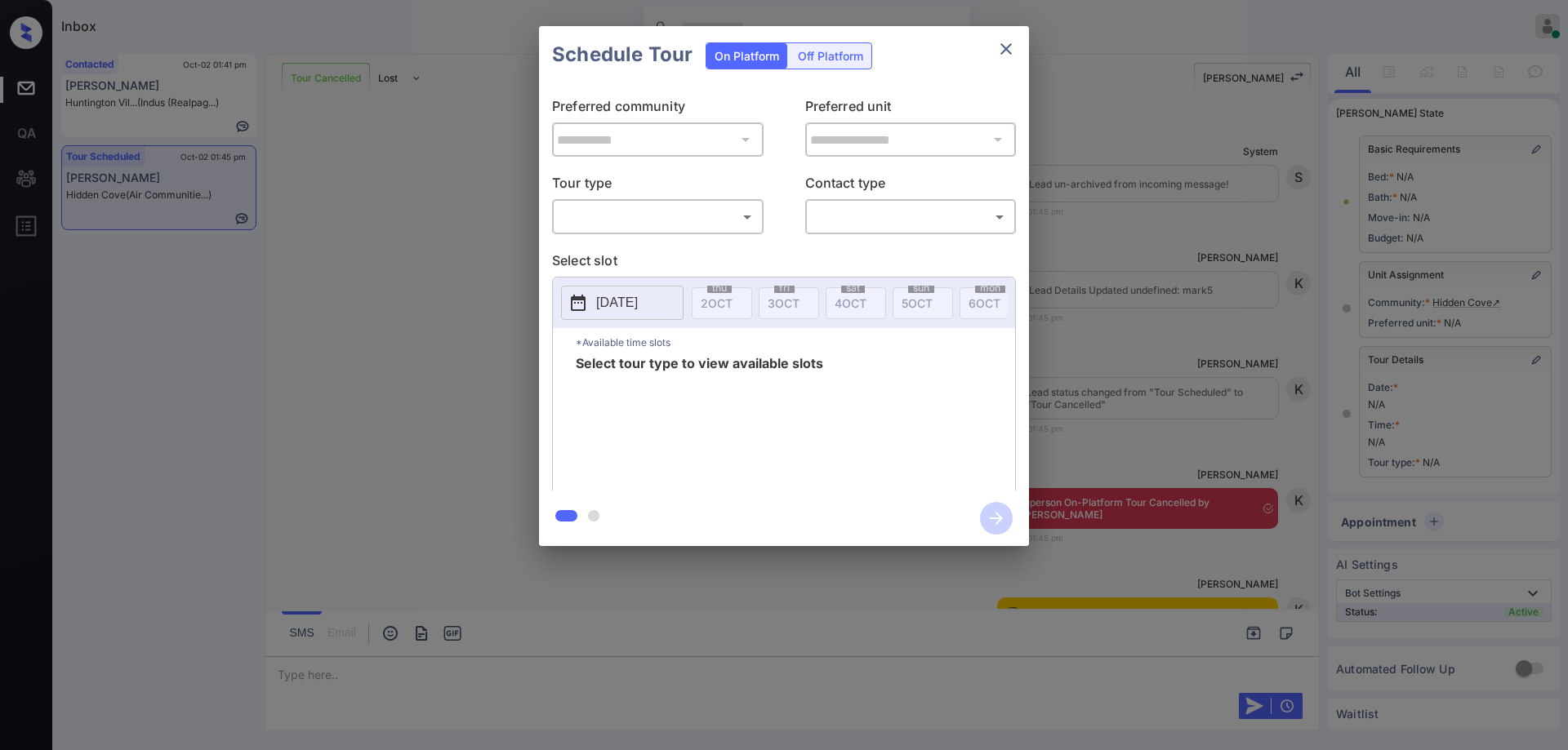
click at [1192, 423] on div "**********" at bounding box center [784, 286] width 1568 height 572
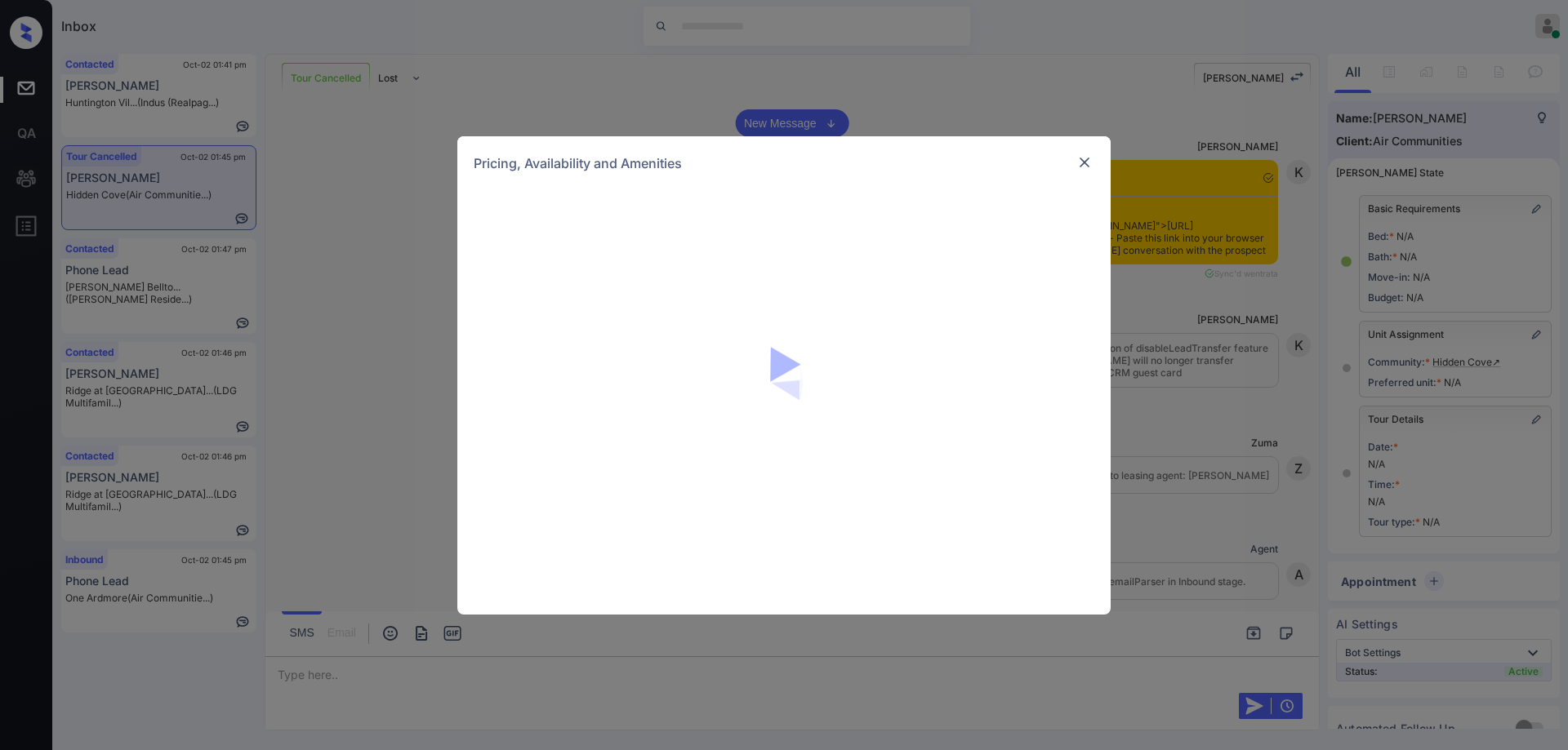
scroll to position [72, 0]
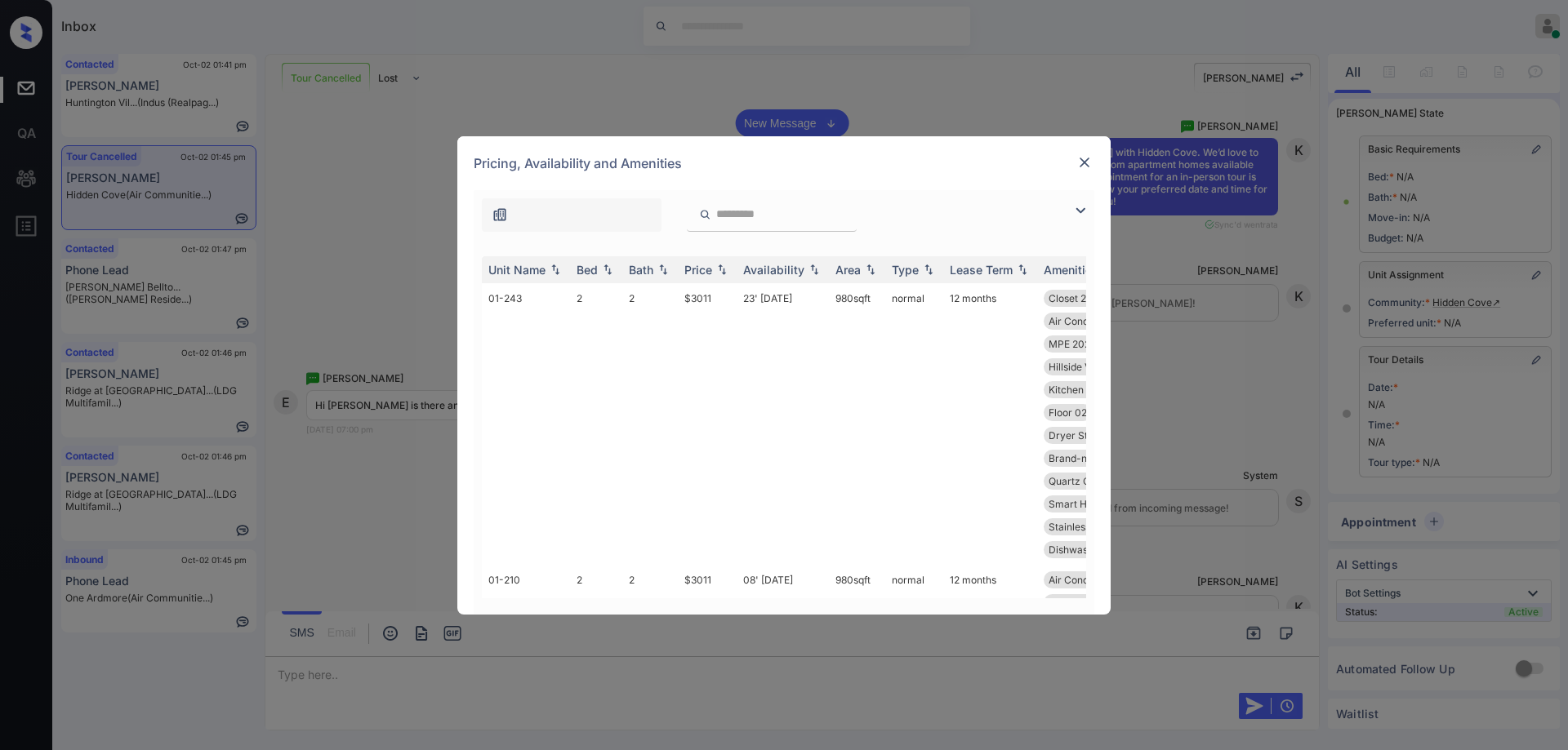
click at [778, 215] on input "search" at bounding box center [781, 214] width 134 height 13
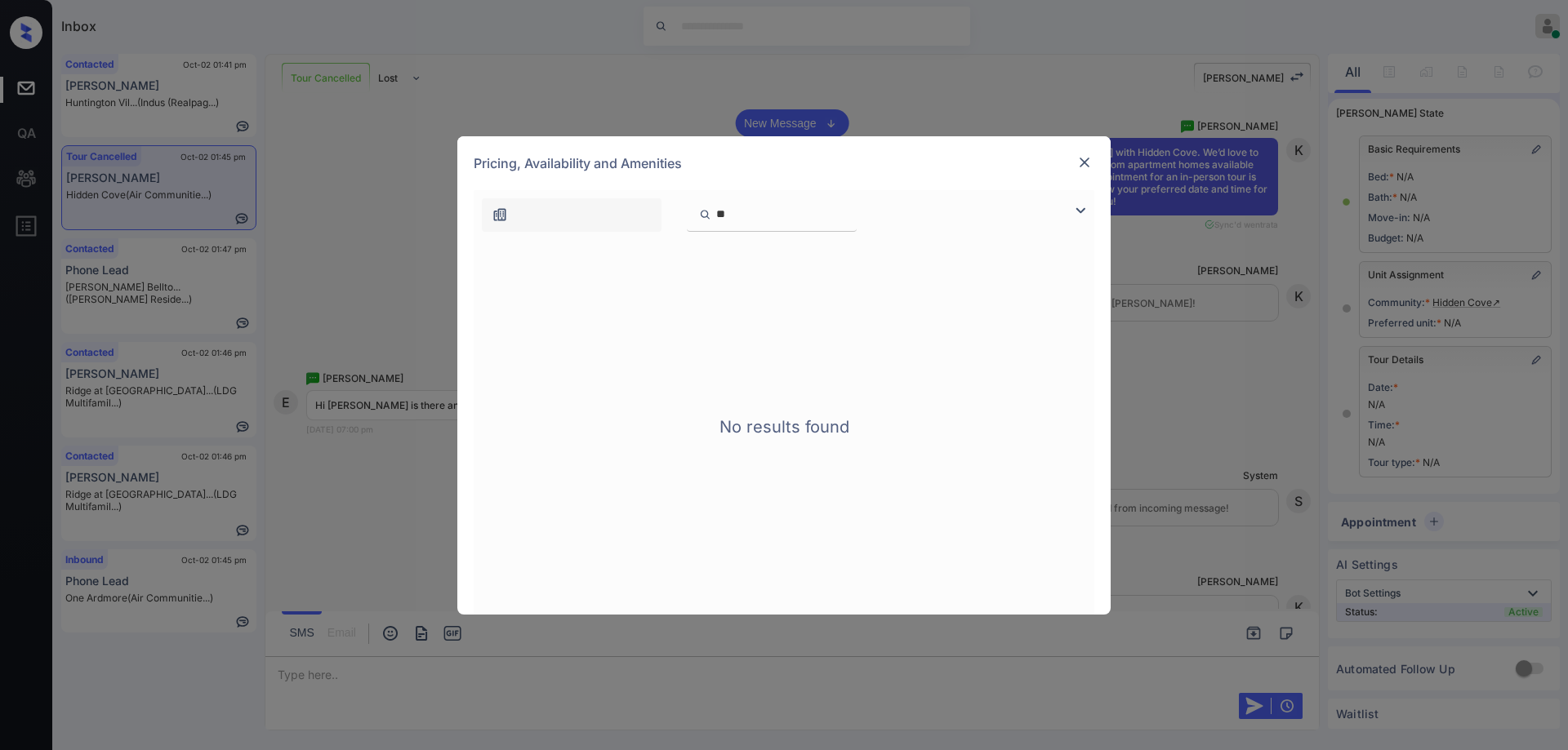
type input "*"
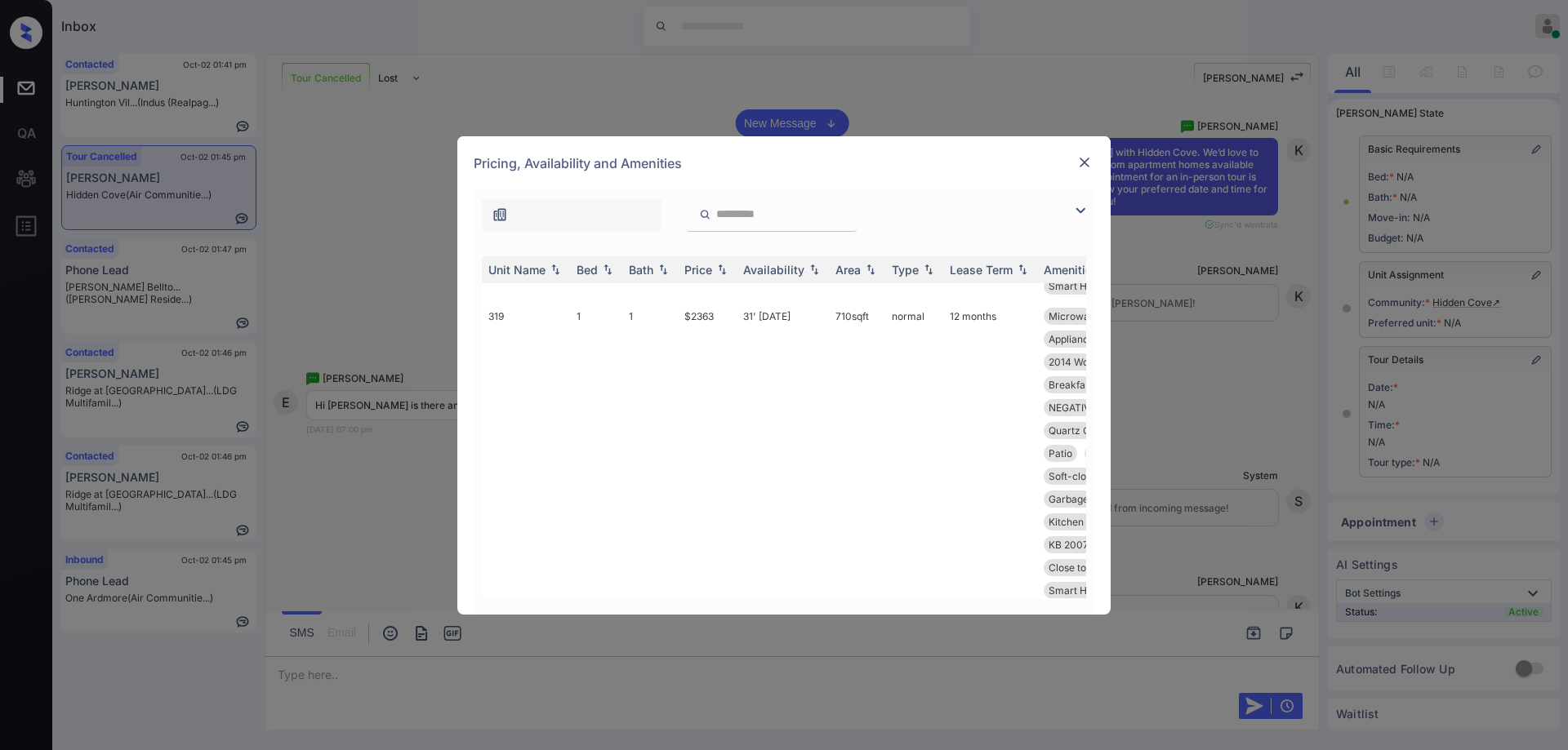
scroll to position [871, 0]
click at [693, 339] on td "$2363" at bounding box center [707, 455] width 59 height 305
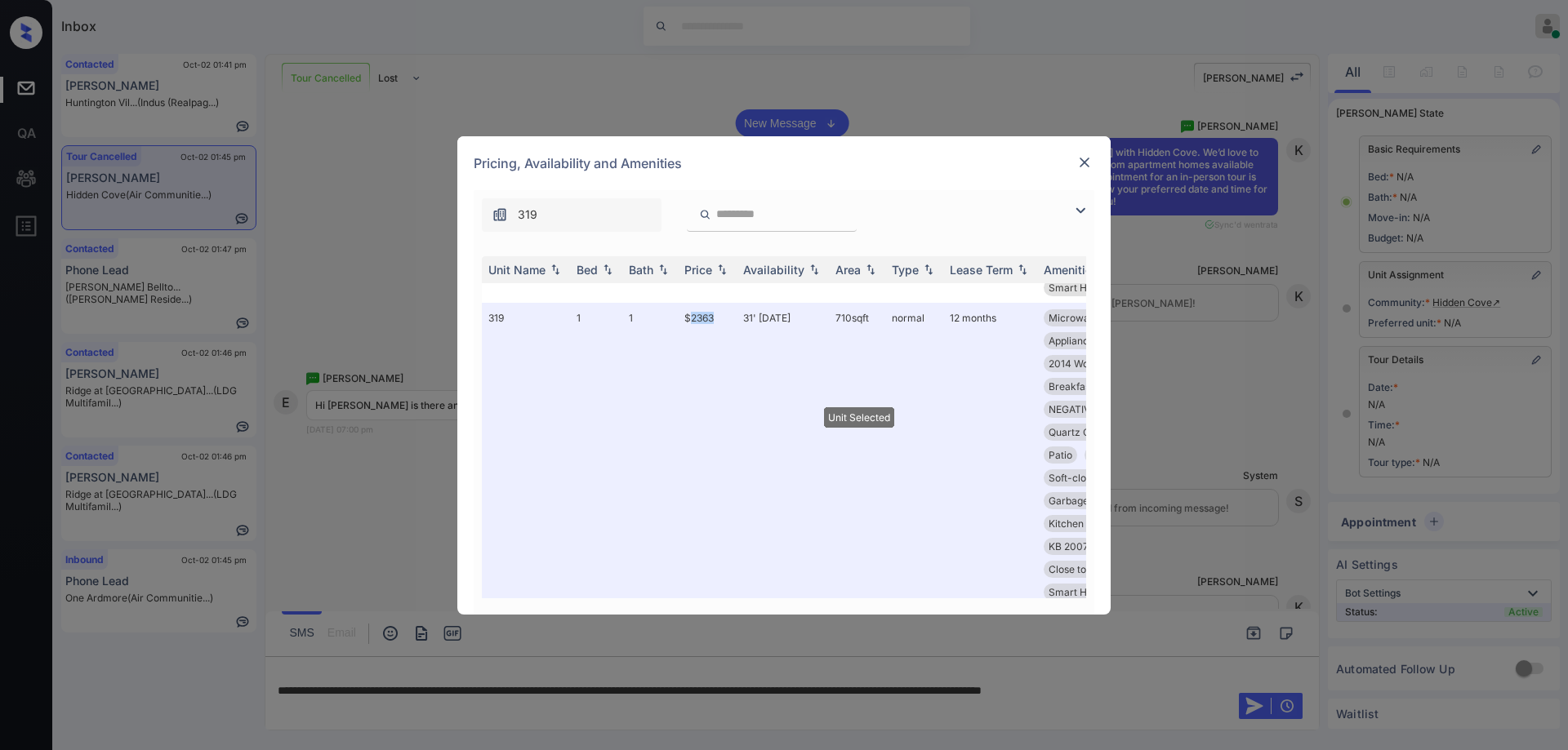
click at [1085, 170] on img at bounding box center [1084, 162] width 16 height 16
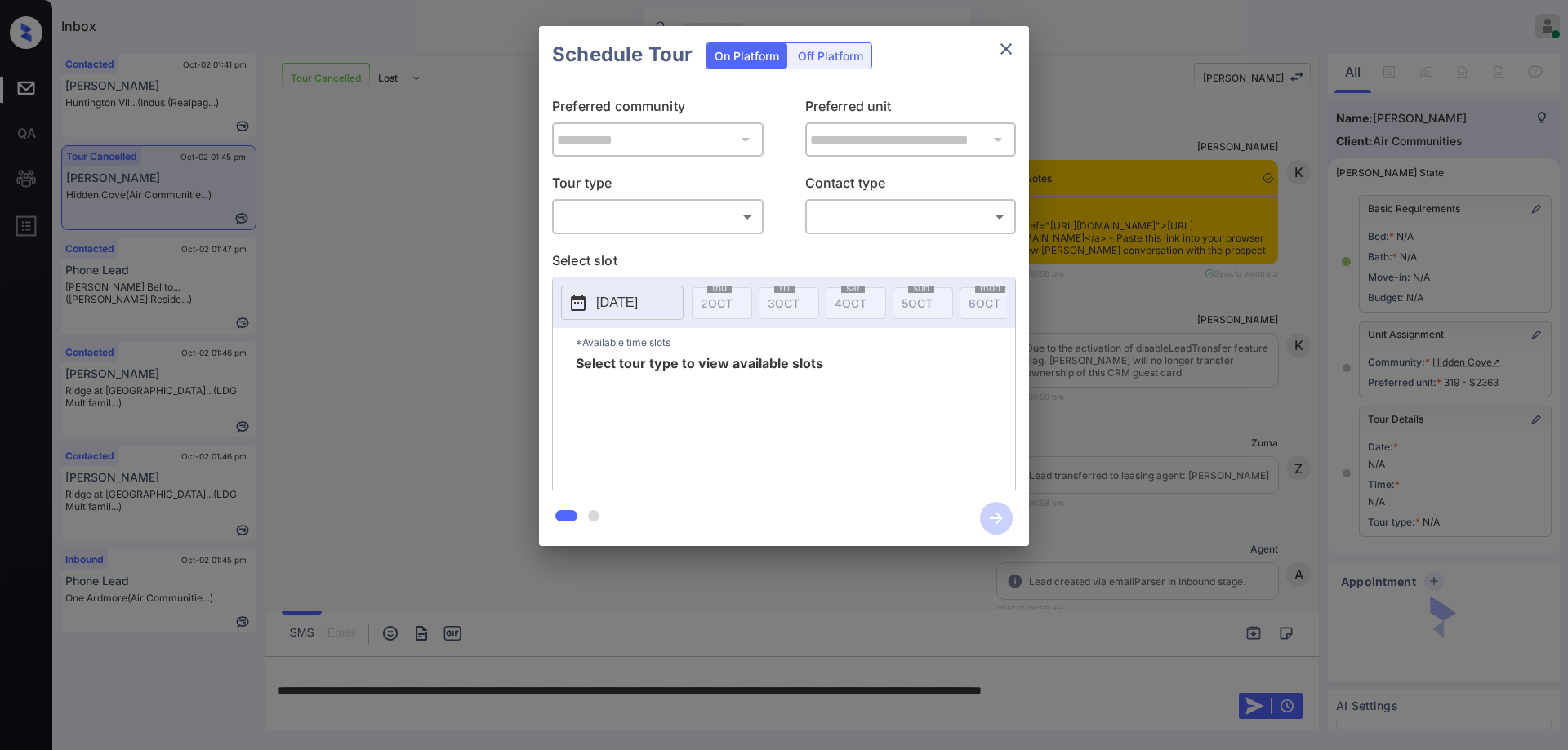
scroll to position [72, 0]
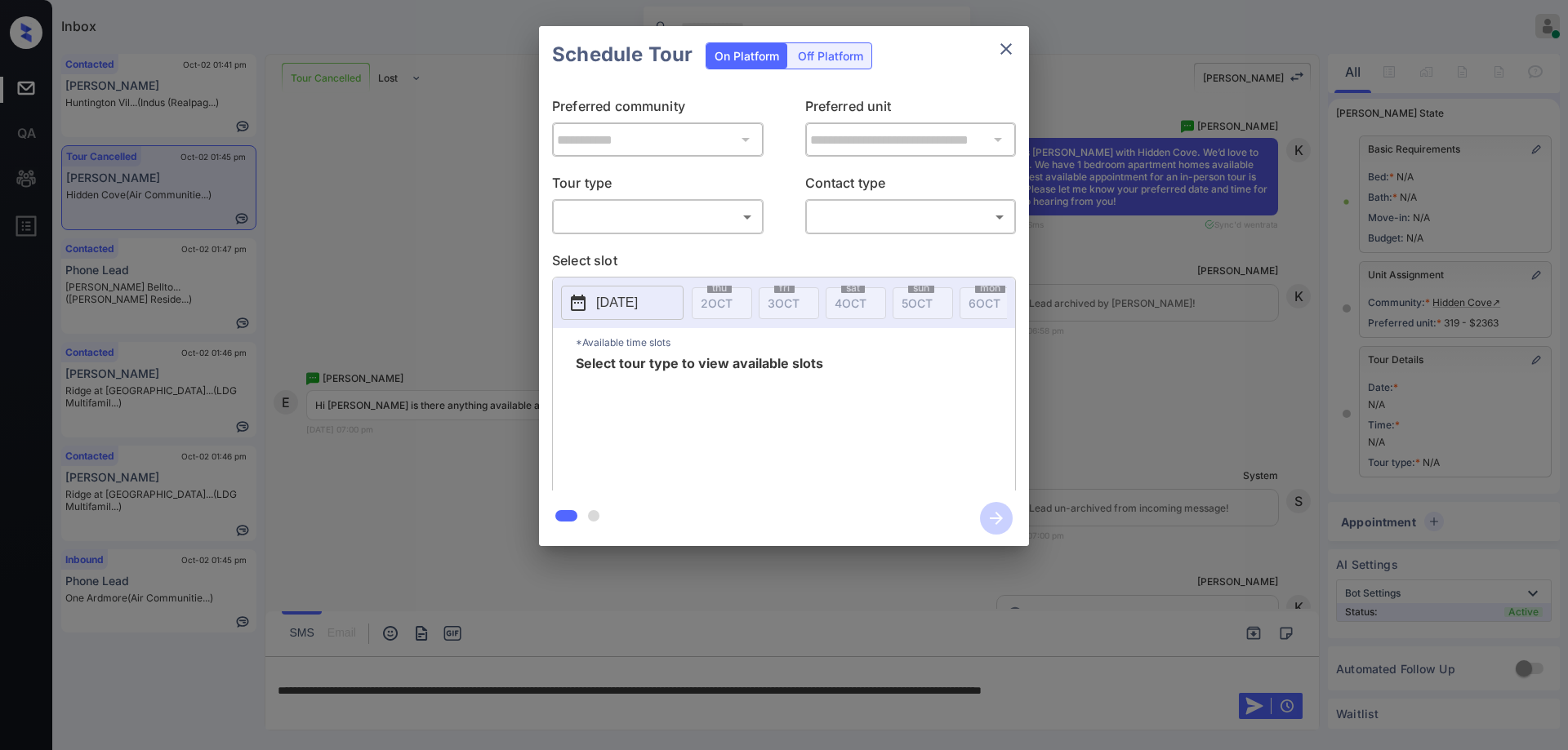
click at [639, 214] on body "Inbox Hope Jatap Online Set yourself offline Set yourself on break Profile Swit…" at bounding box center [784, 375] width 1568 height 750
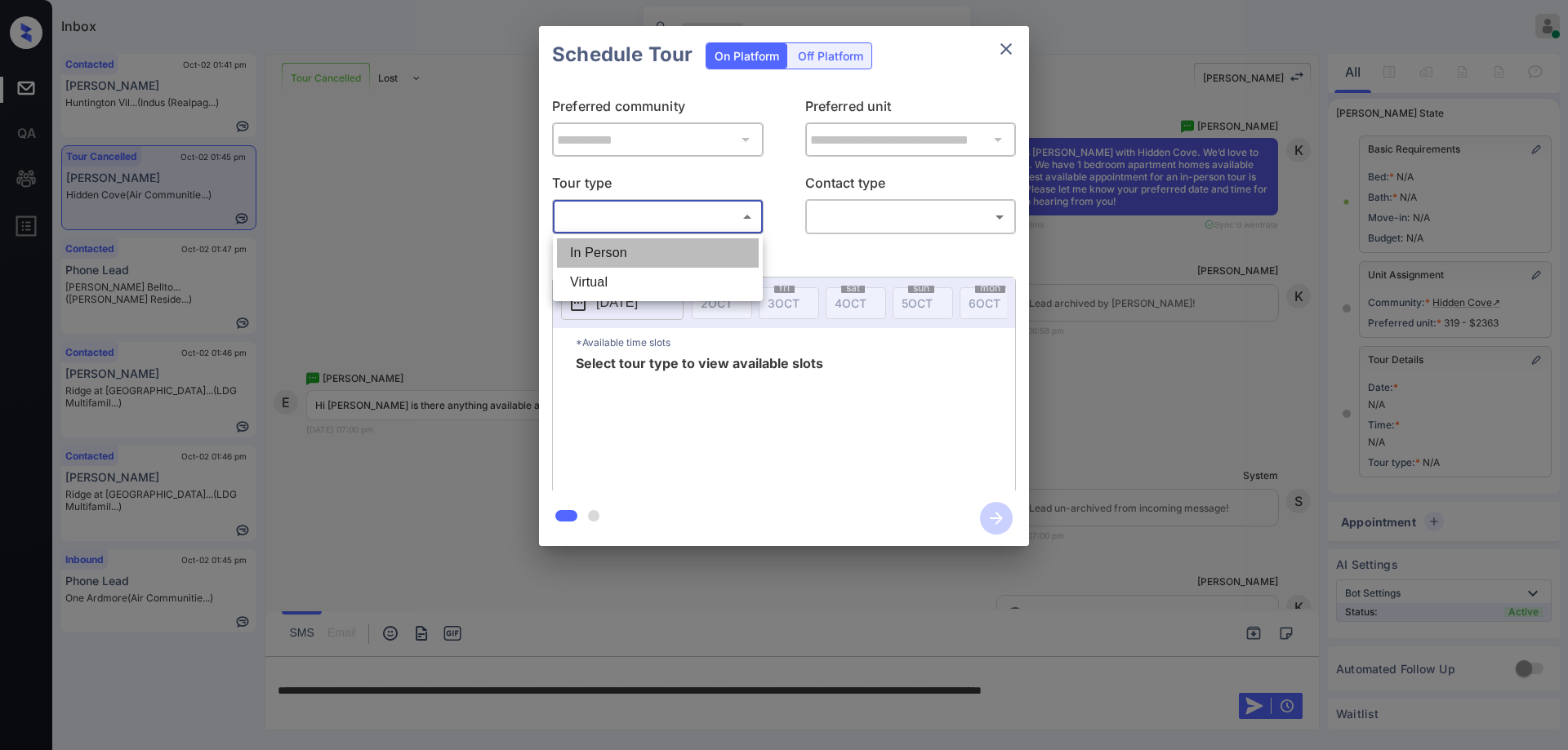
click at [596, 257] on li "In Person" at bounding box center [659, 253] width 202 height 29
type input "********"
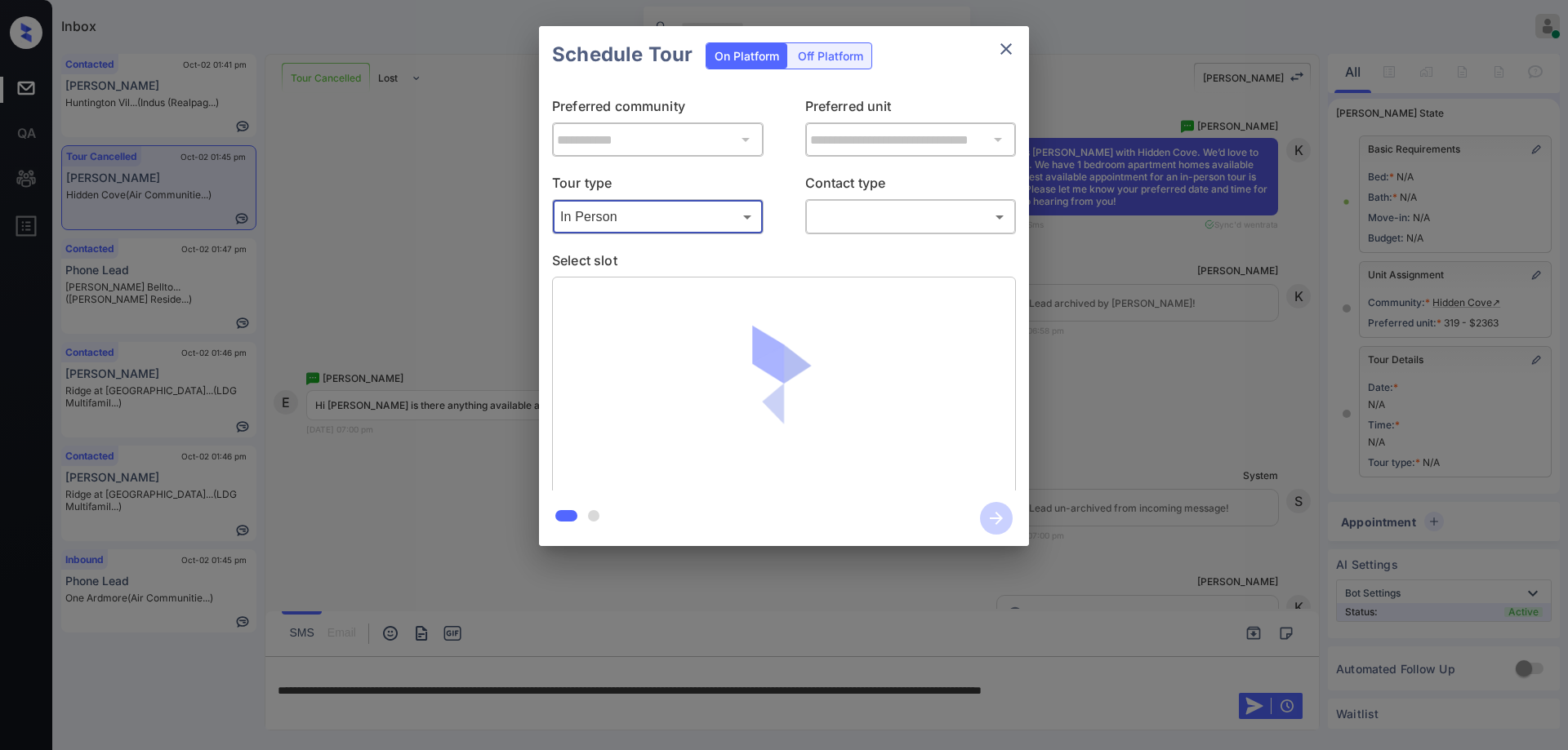
click at [856, 208] on body "Inbox Hope Jatap Online Set yourself offline Set yourself on break Profile Swit…" at bounding box center [784, 375] width 1568 height 750
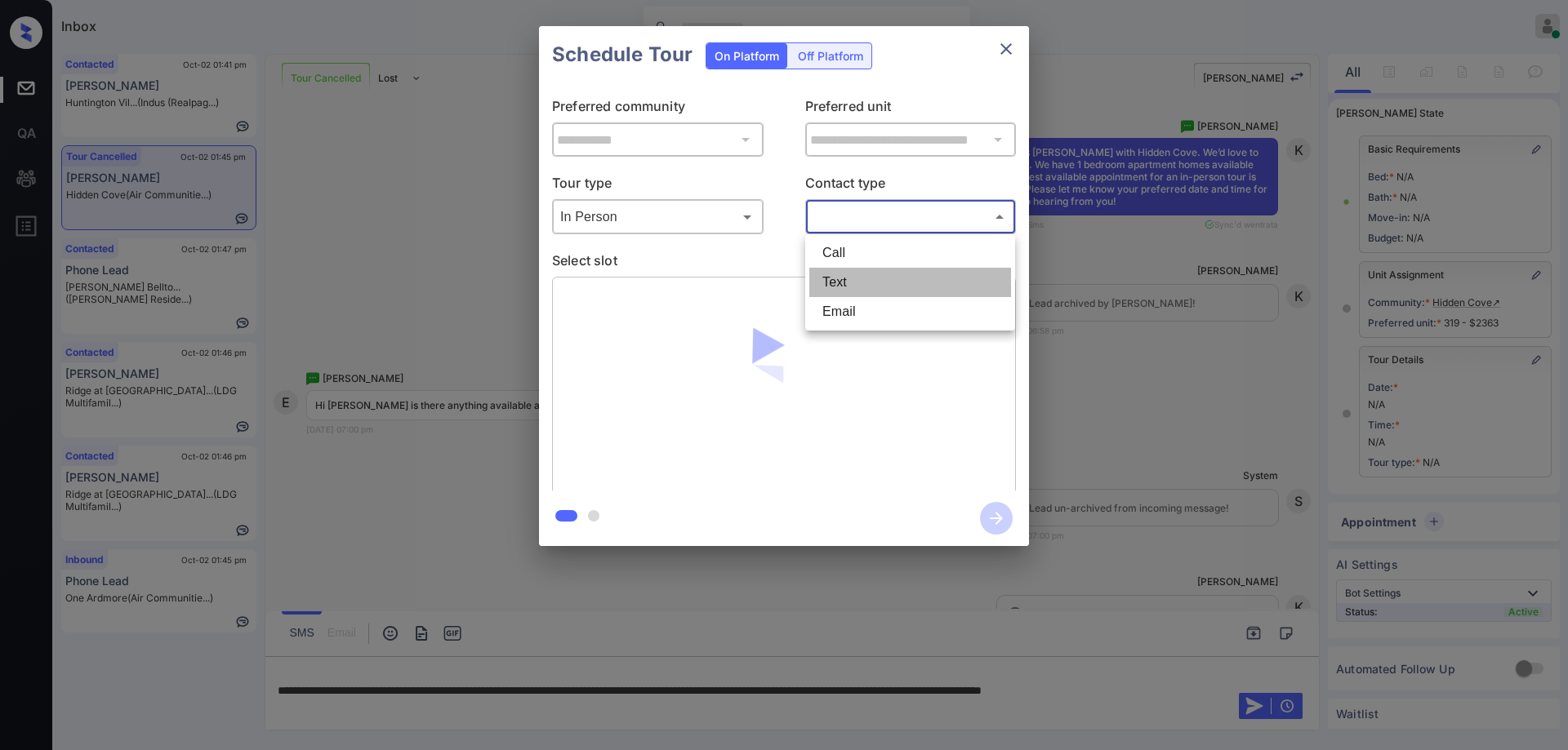
click at [849, 279] on li "Text" at bounding box center [910, 282] width 202 height 29
type input "****"
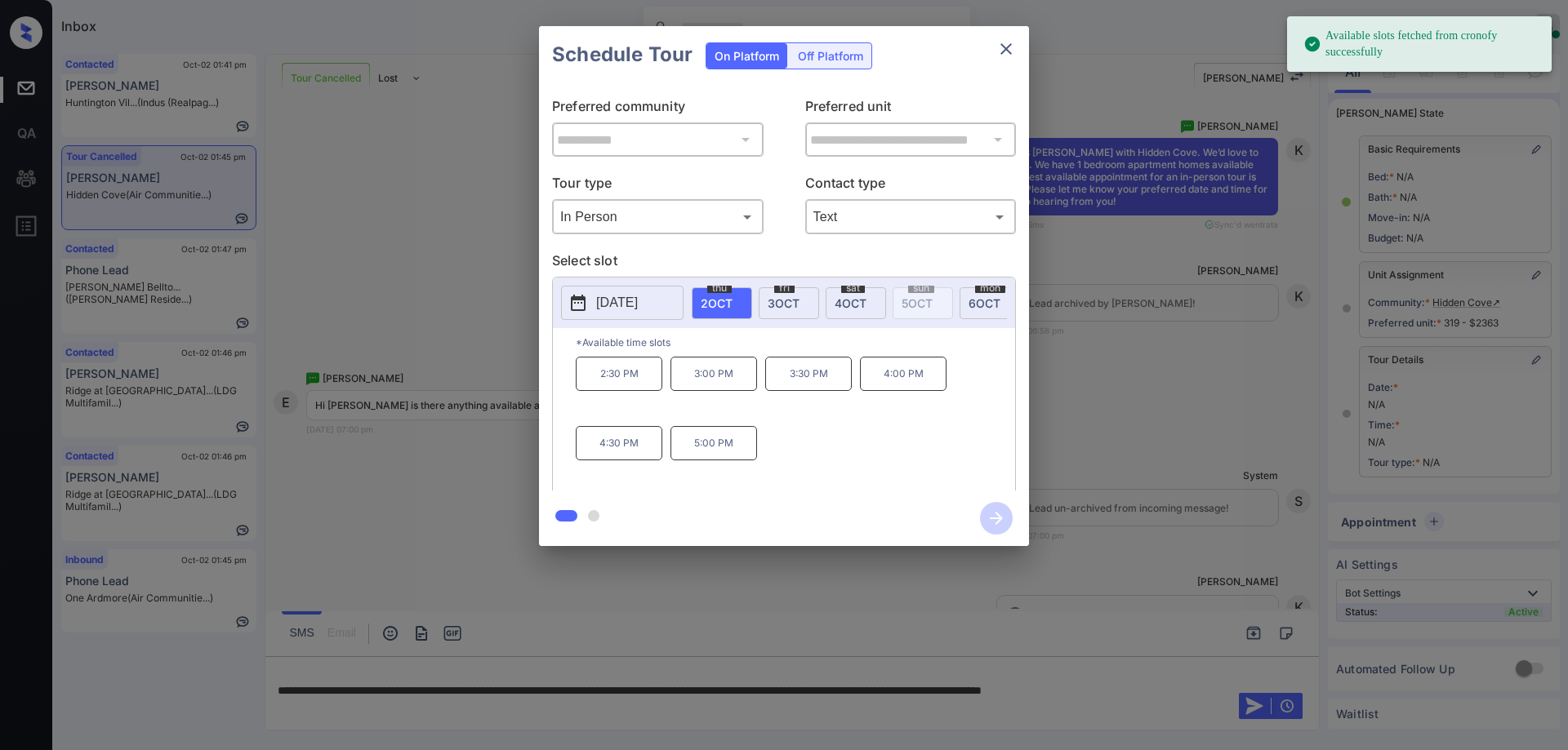
click at [614, 388] on p "2:30 PM" at bounding box center [619, 374] width 87 height 35
click at [1000, 515] on icon "button" at bounding box center [997, 519] width 13 height 13
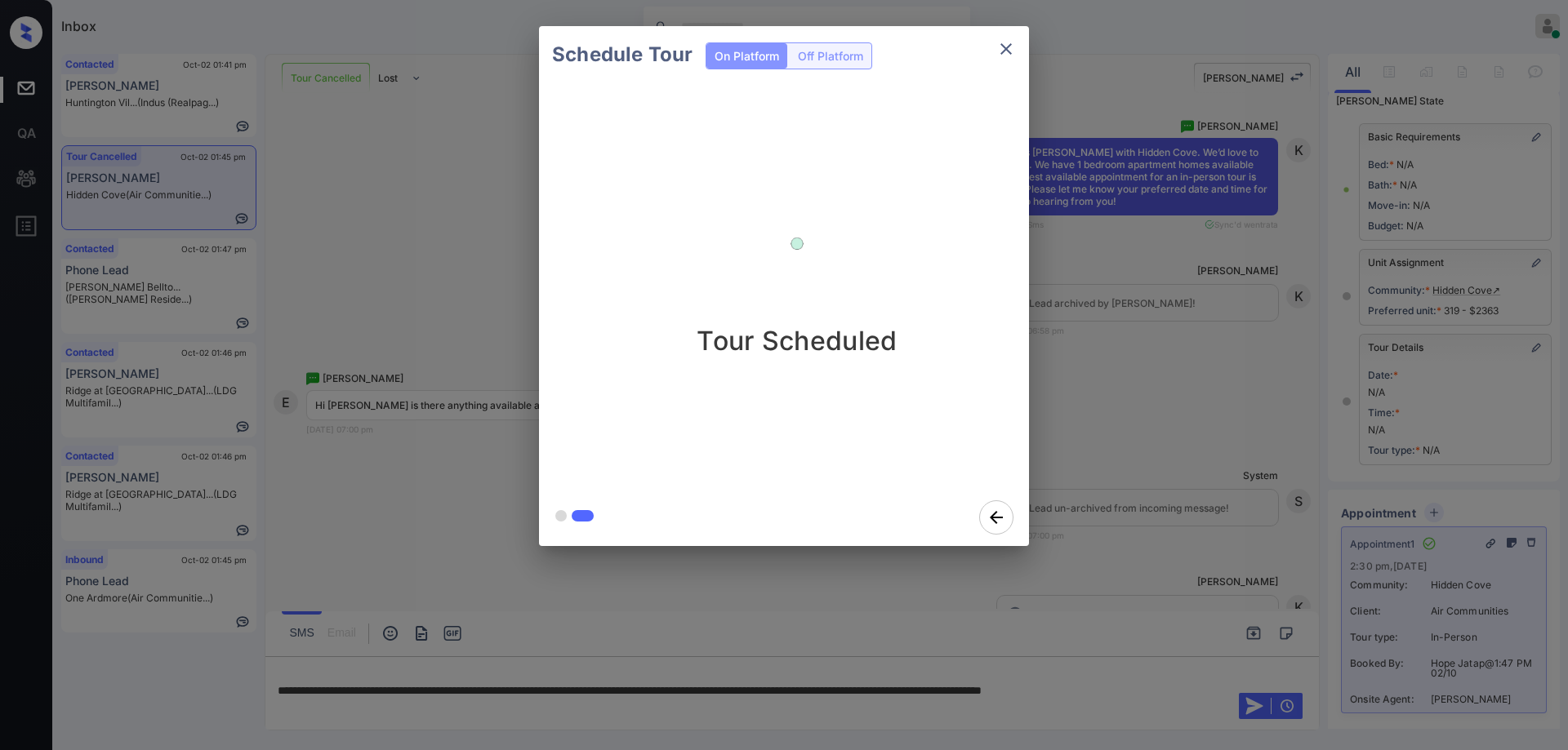
click at [1102, 468] on div "Schedule Tour On Platform Off Platform Tour Scheduled" at bounding box center [784, 286] width 1568 height 572
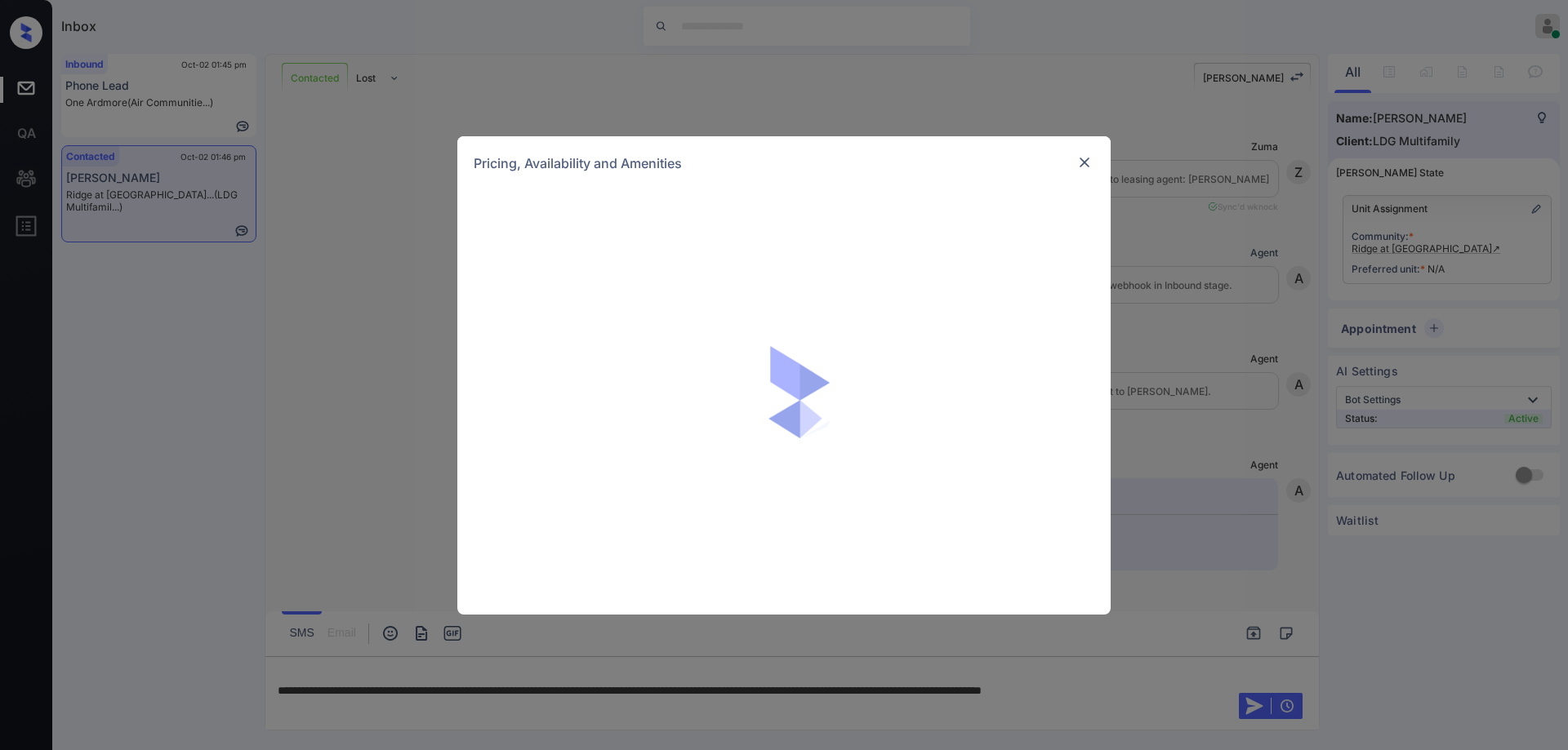
scroll to position [3214, 0]
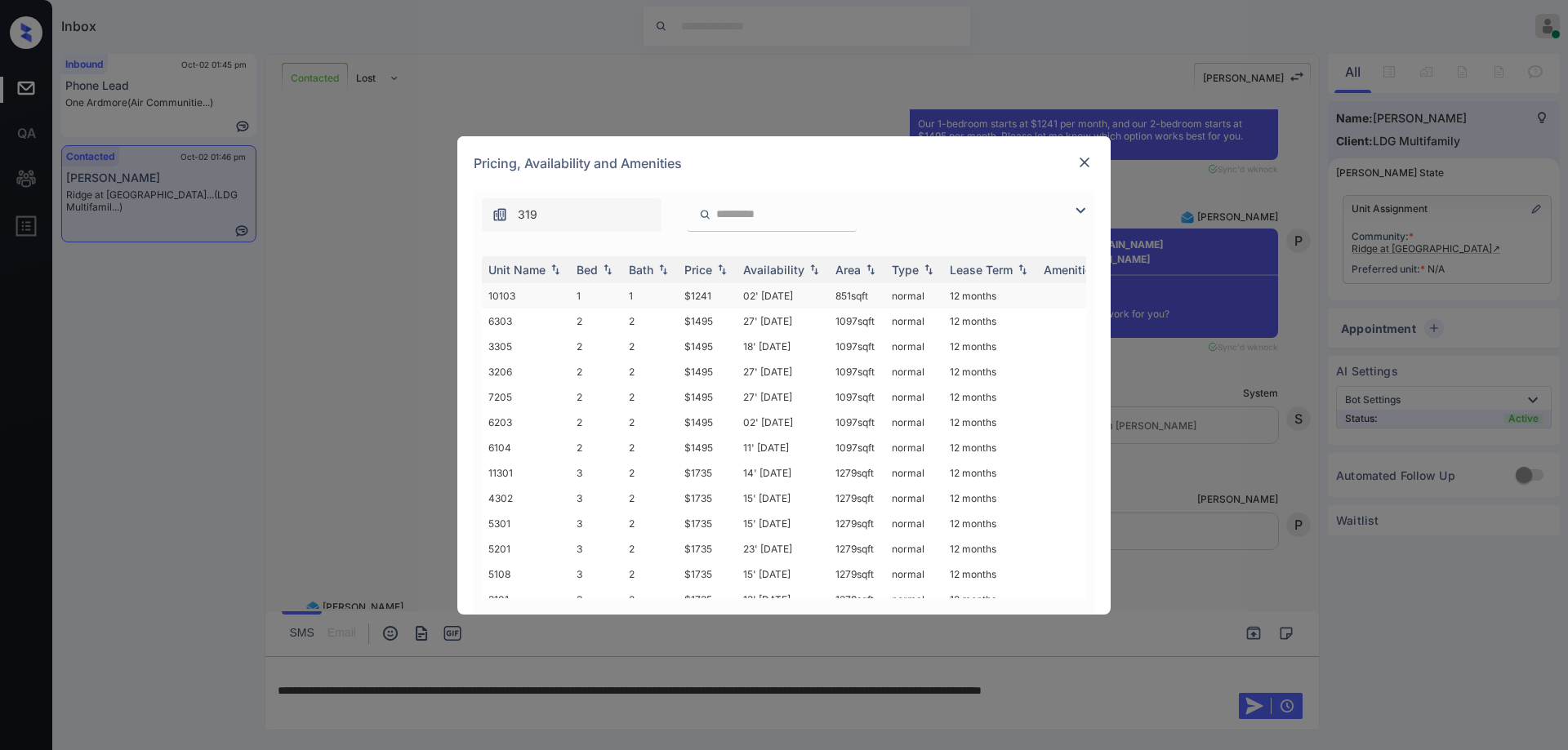
click at [720, 292] on td "$1241" at bounding box center [707, 296] width 59 height 25
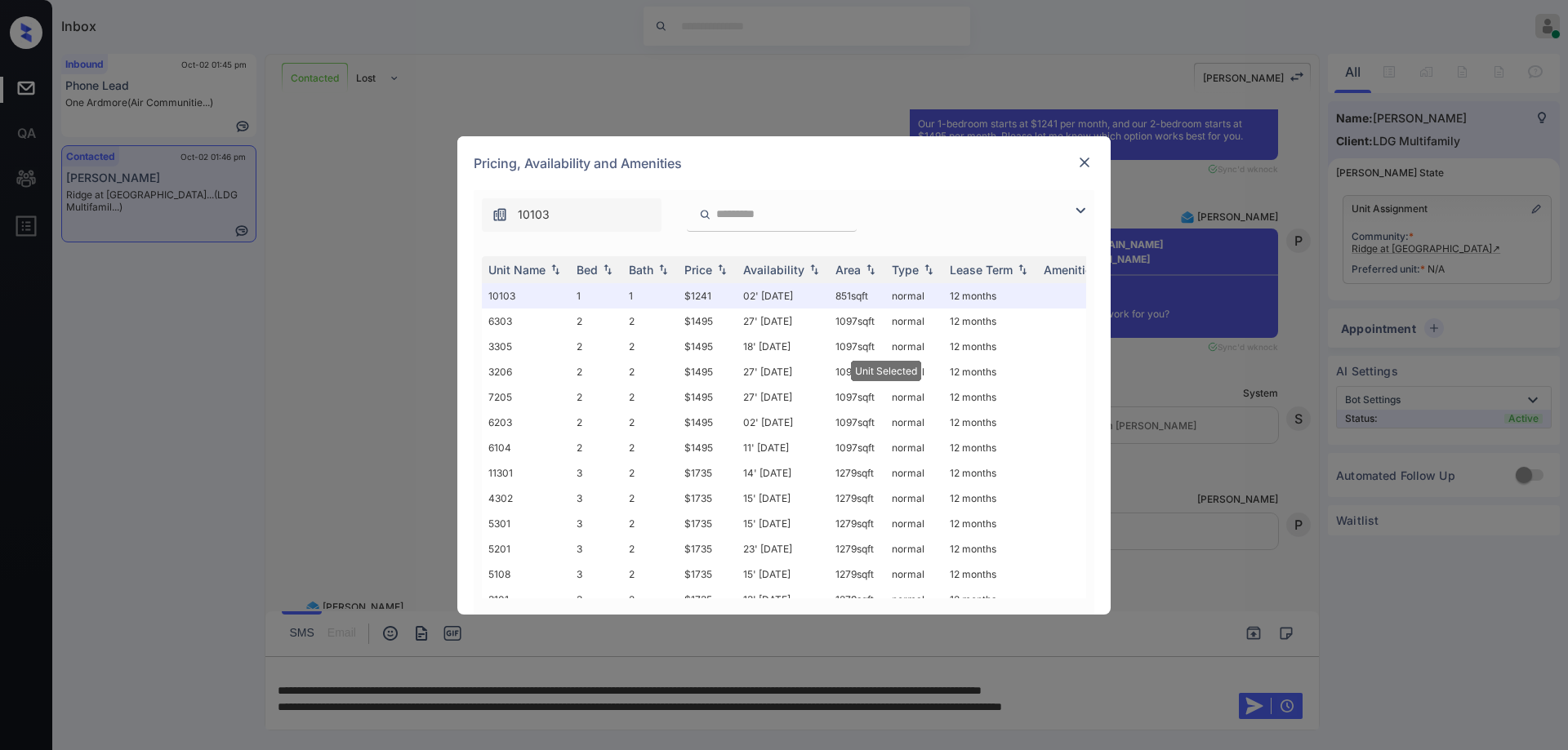
click at [1088, 155] on img at bounding box center [1084, 162] width 16 height 16
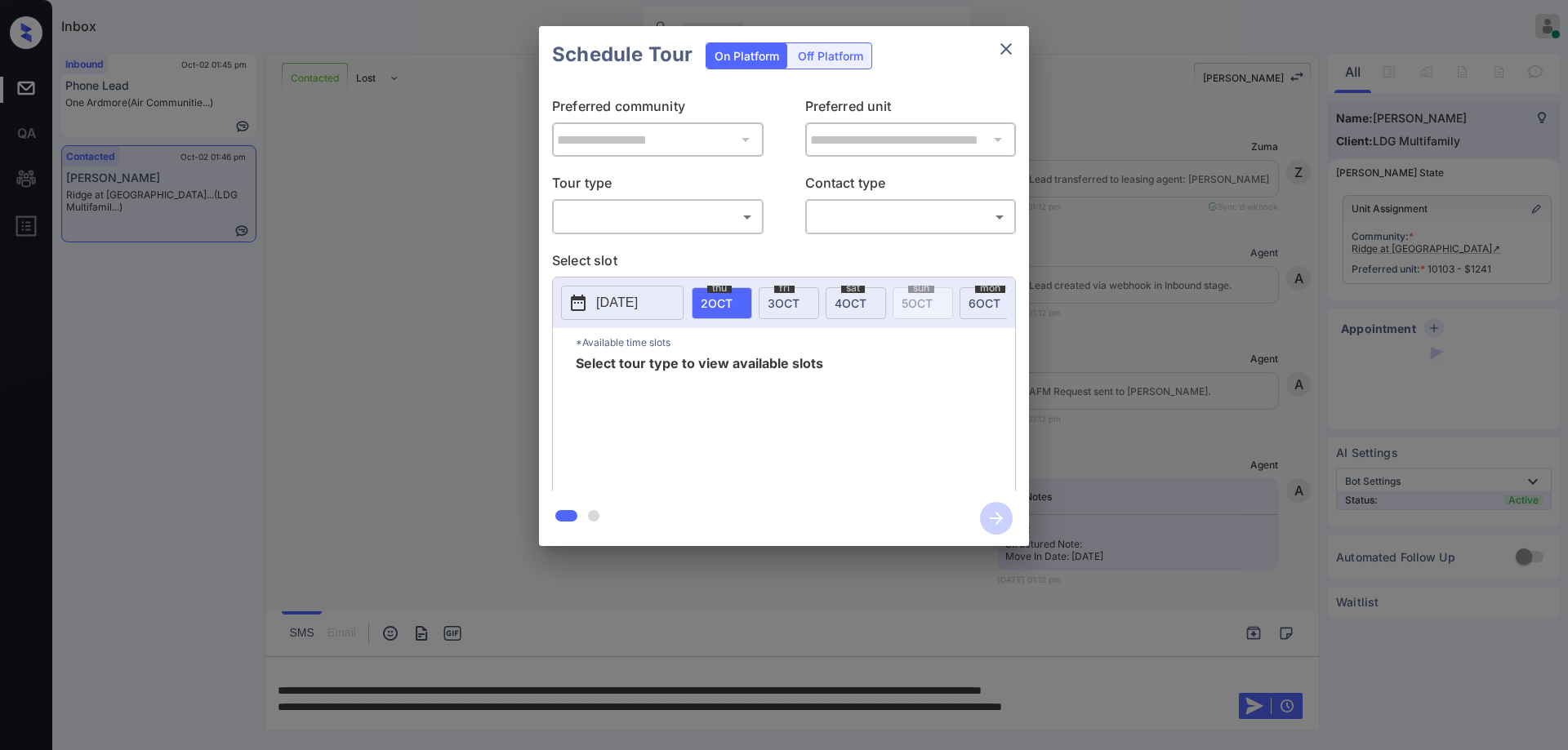
scroll to position [3595, 0]
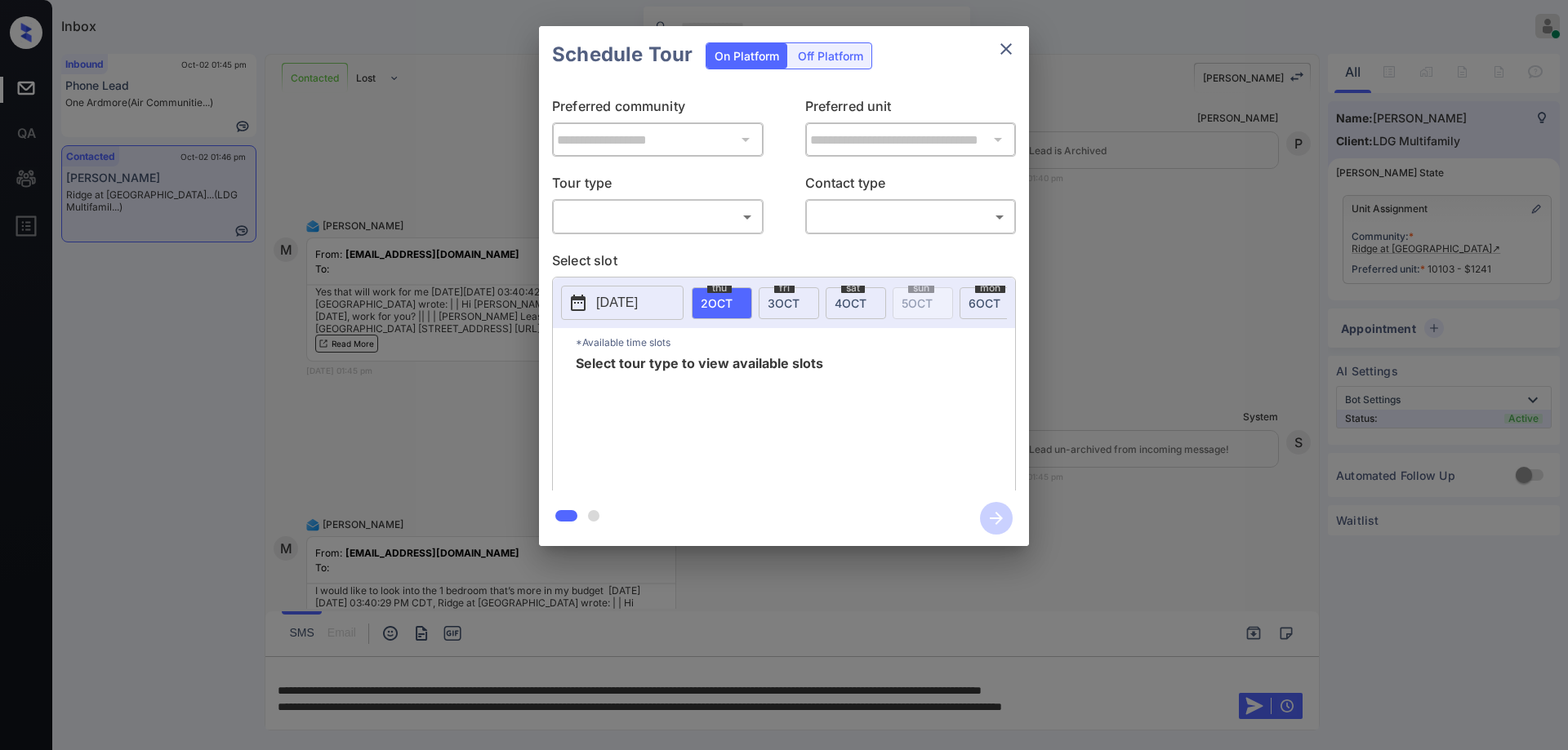
click at [651, 216] on body "Inbox Hope Jatap Online Set yourself offline Set yourself on break Profile Swit…" at bounding box center [784, 375] width 1568 height 750
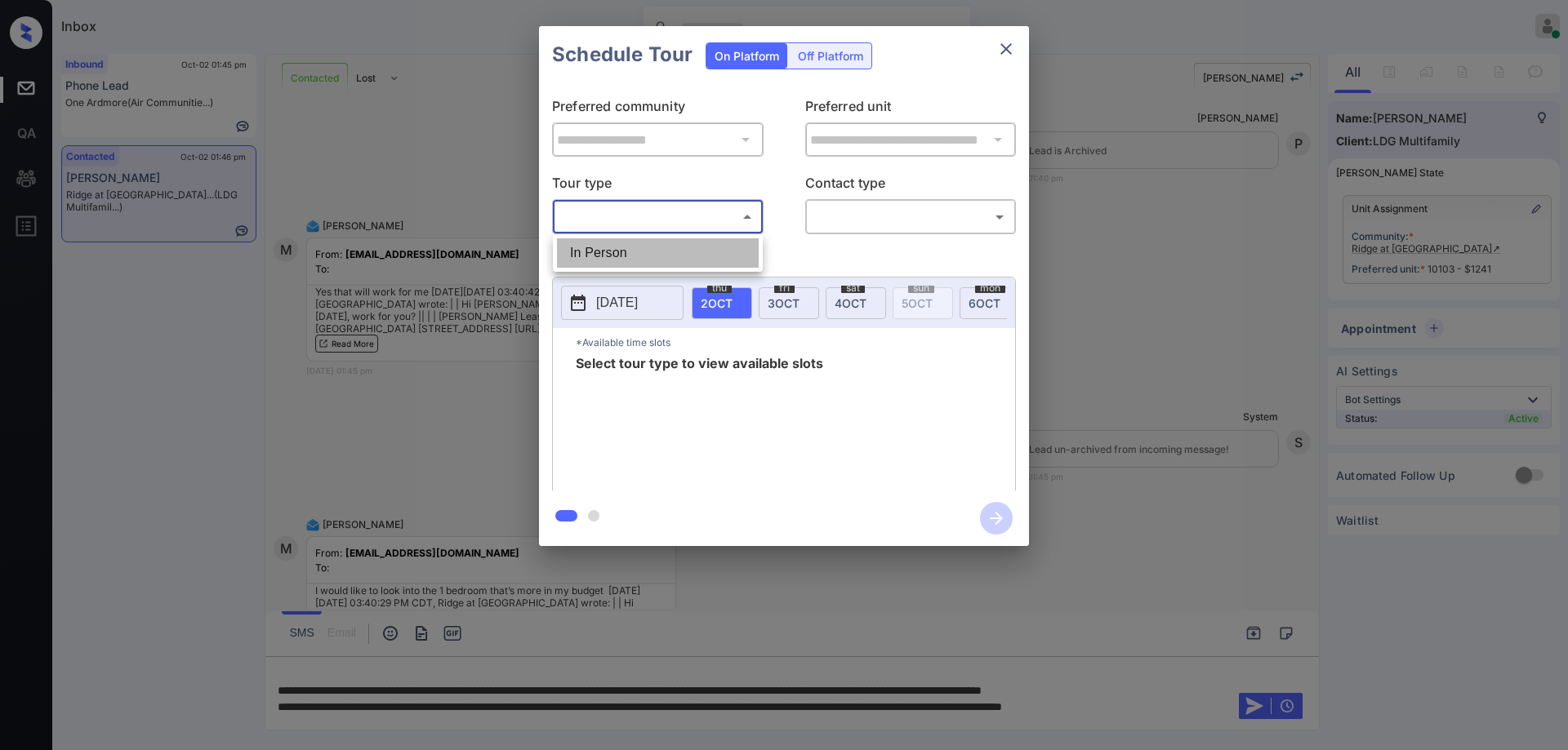
click at [626, 247] on li "In Person" at bounding box center [659, 253] width 202 height 29
type input "********"
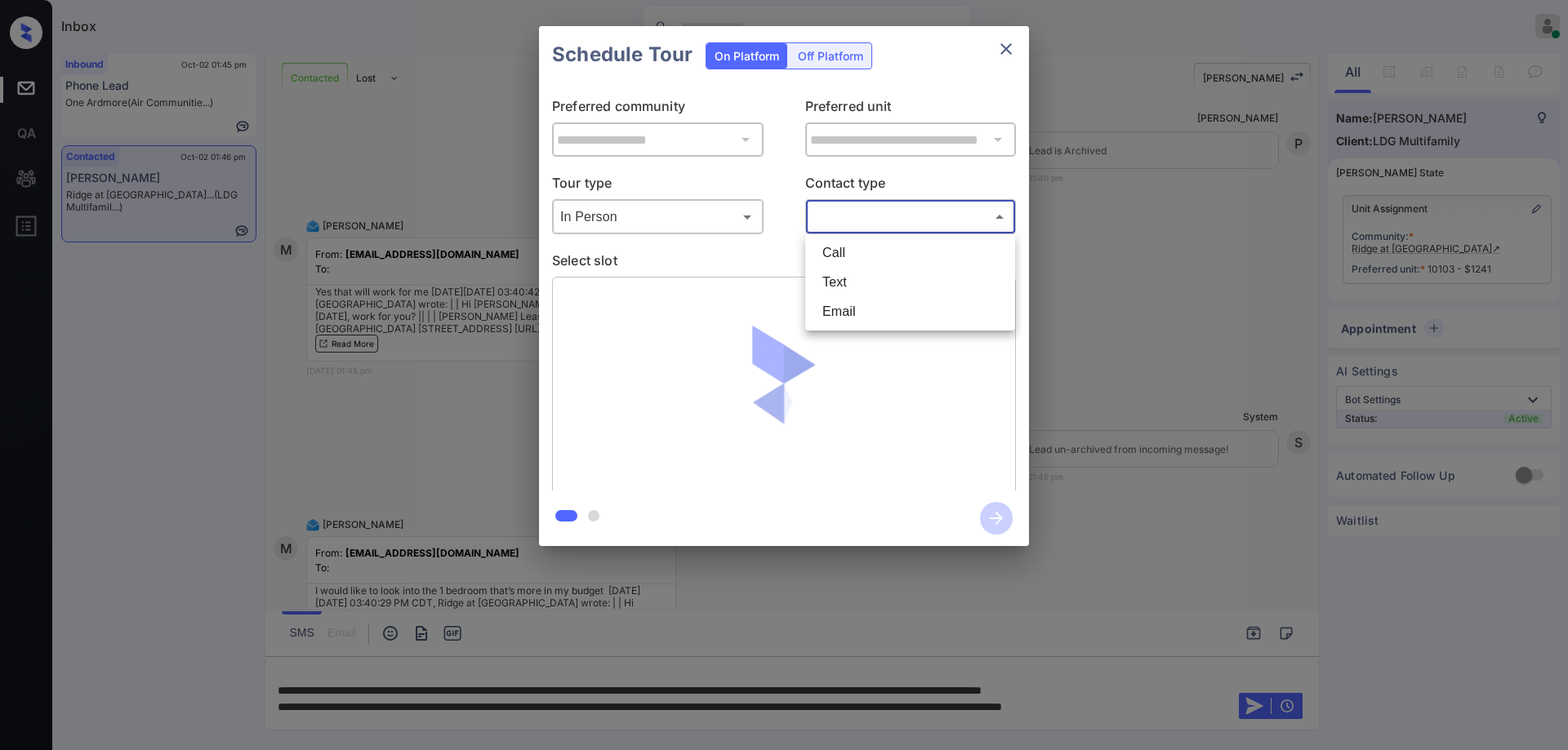
click at [894, 216] on body "Inbox Hope Jatap Online Set yourself offline Set yourself on break Profile Swit…" at bounding box center [784, 375] width 1568 height 750
click at [878, 279] on li "Text" at bounding box center [910, 282] width 202 height 29
click at [883, 207] on body "Inbox Hope Jatap Online Set yourself offline Set yourself on break Profile Swit…" at bounding box center [784, 375] width 1568 height 750
click at [844, 303] on li "Email" at bounding box center [910, 311] width 202 height 29
type input "*****"
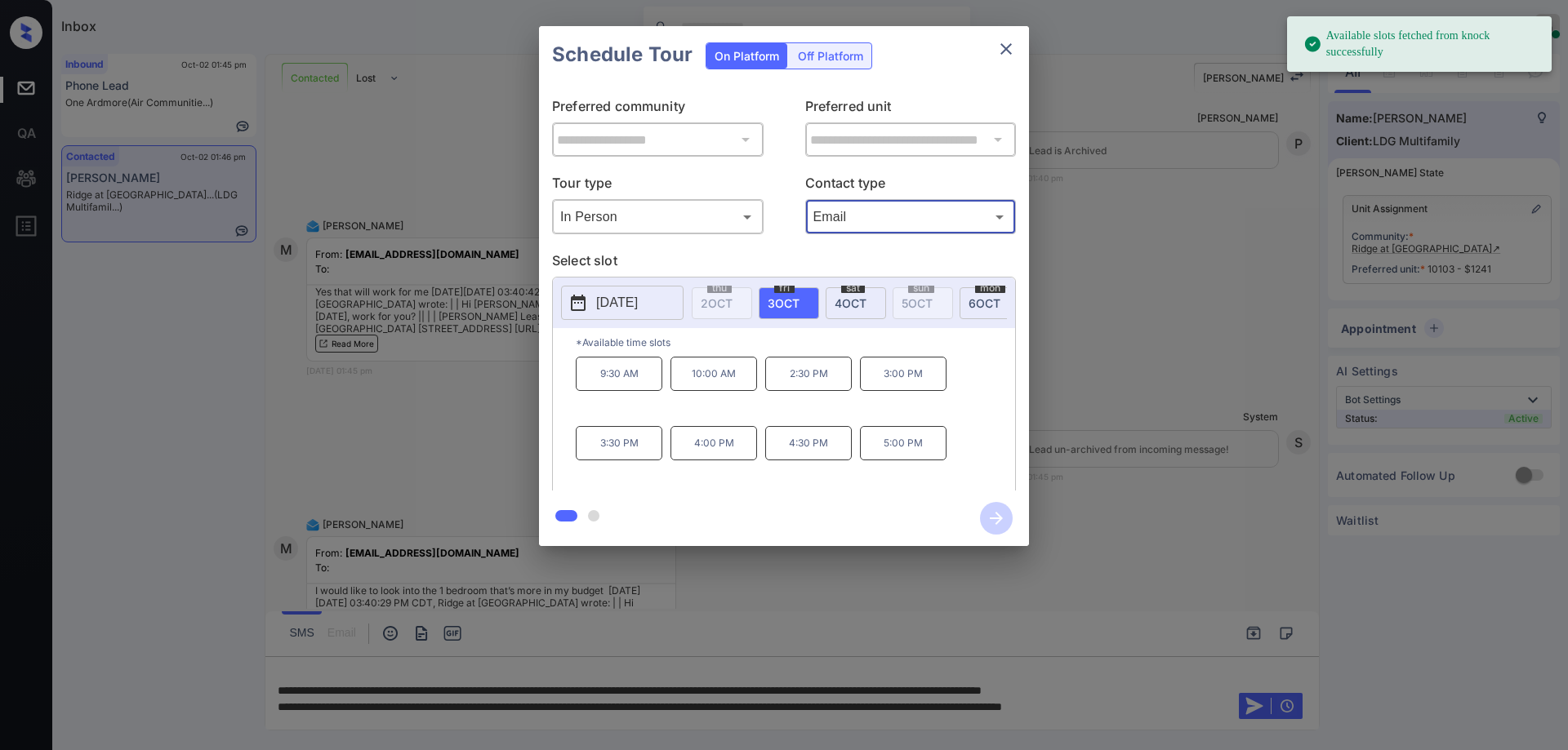
click at [853, 310] on div "[DATE]" at bounding box center [856, 303] width 61 height 32
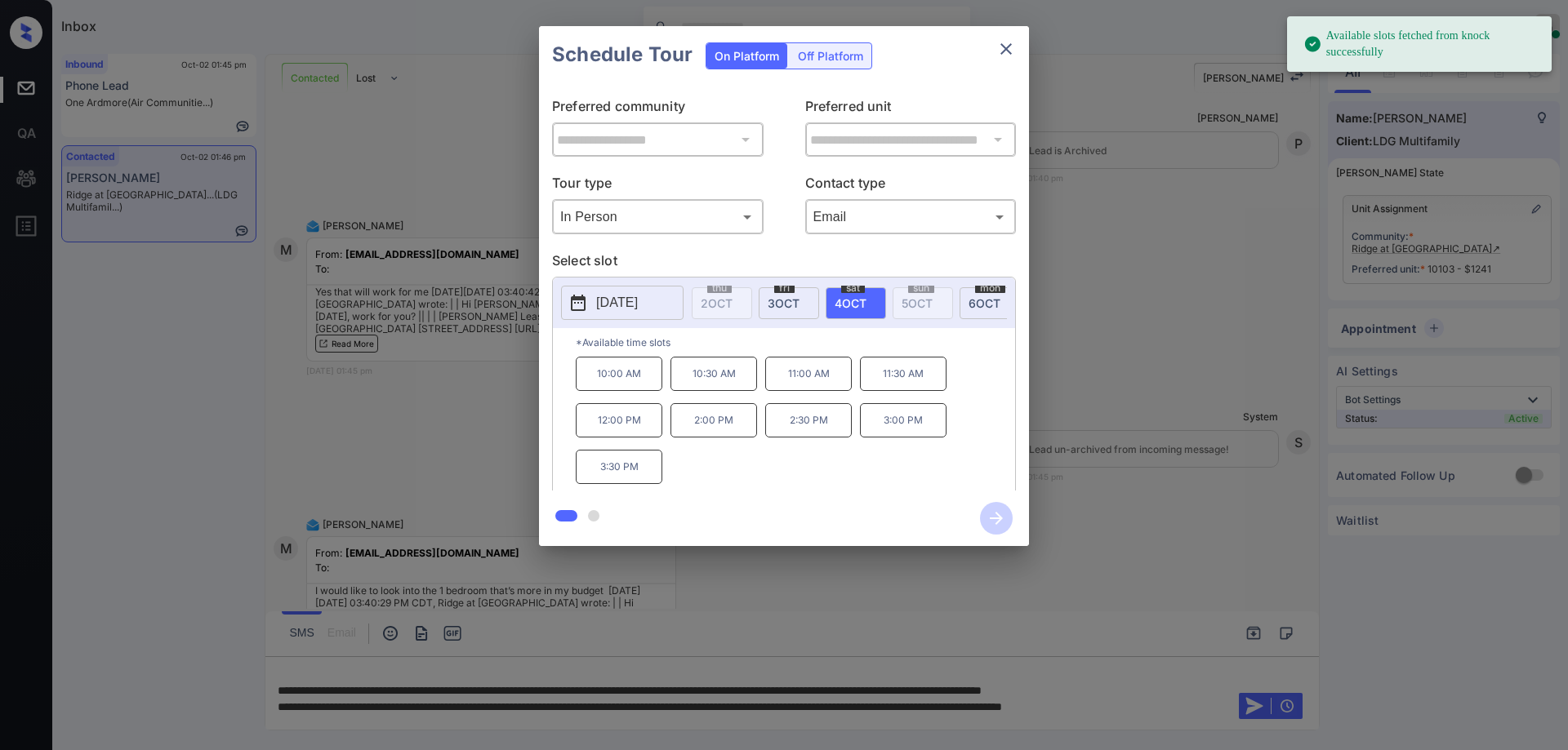
click at [640, 382] on p "10:00 AM" at bounding box center [619, 374] width 87 height 35
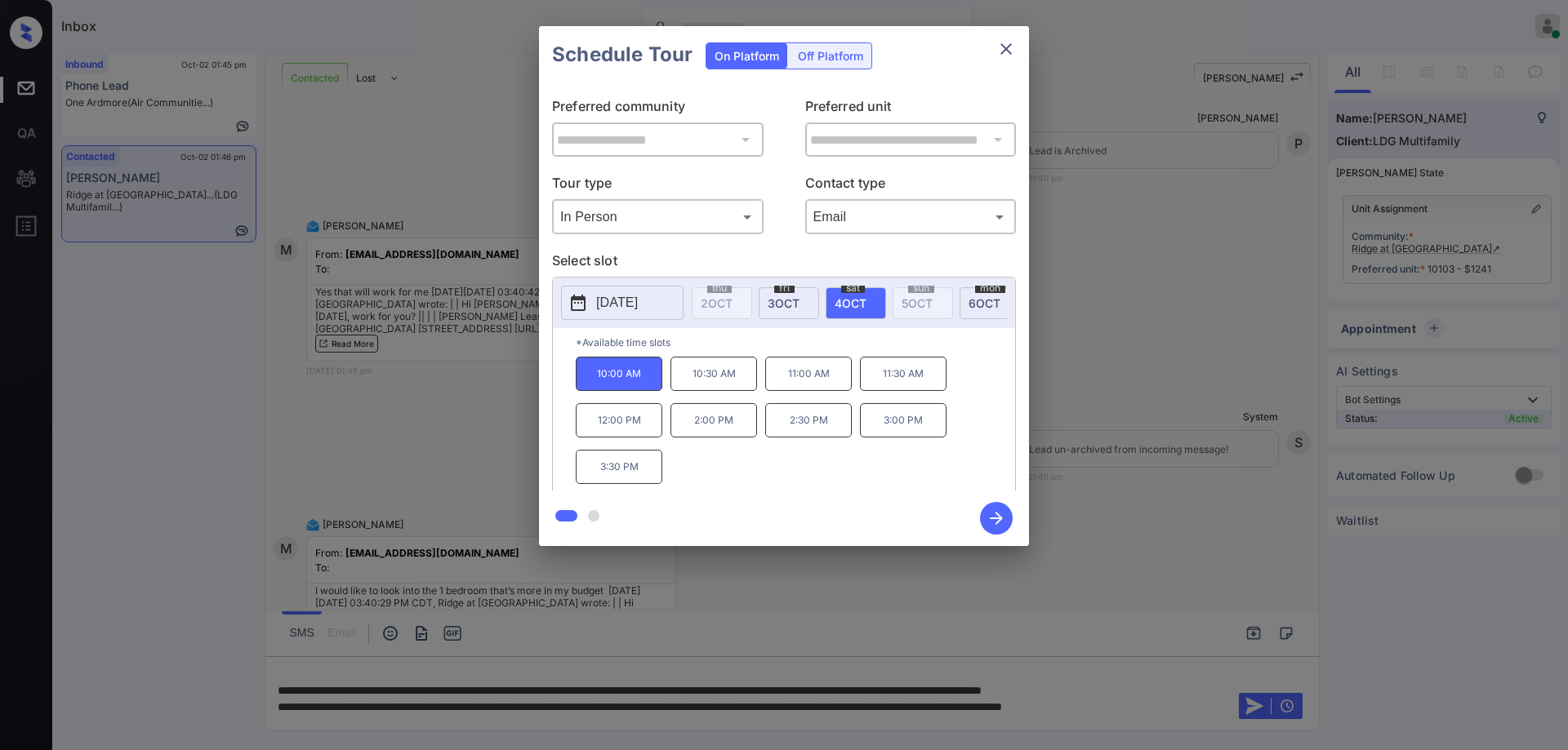
click at [991, 512] on icon "button" at bounding box center [996, 519] width 33 height 33
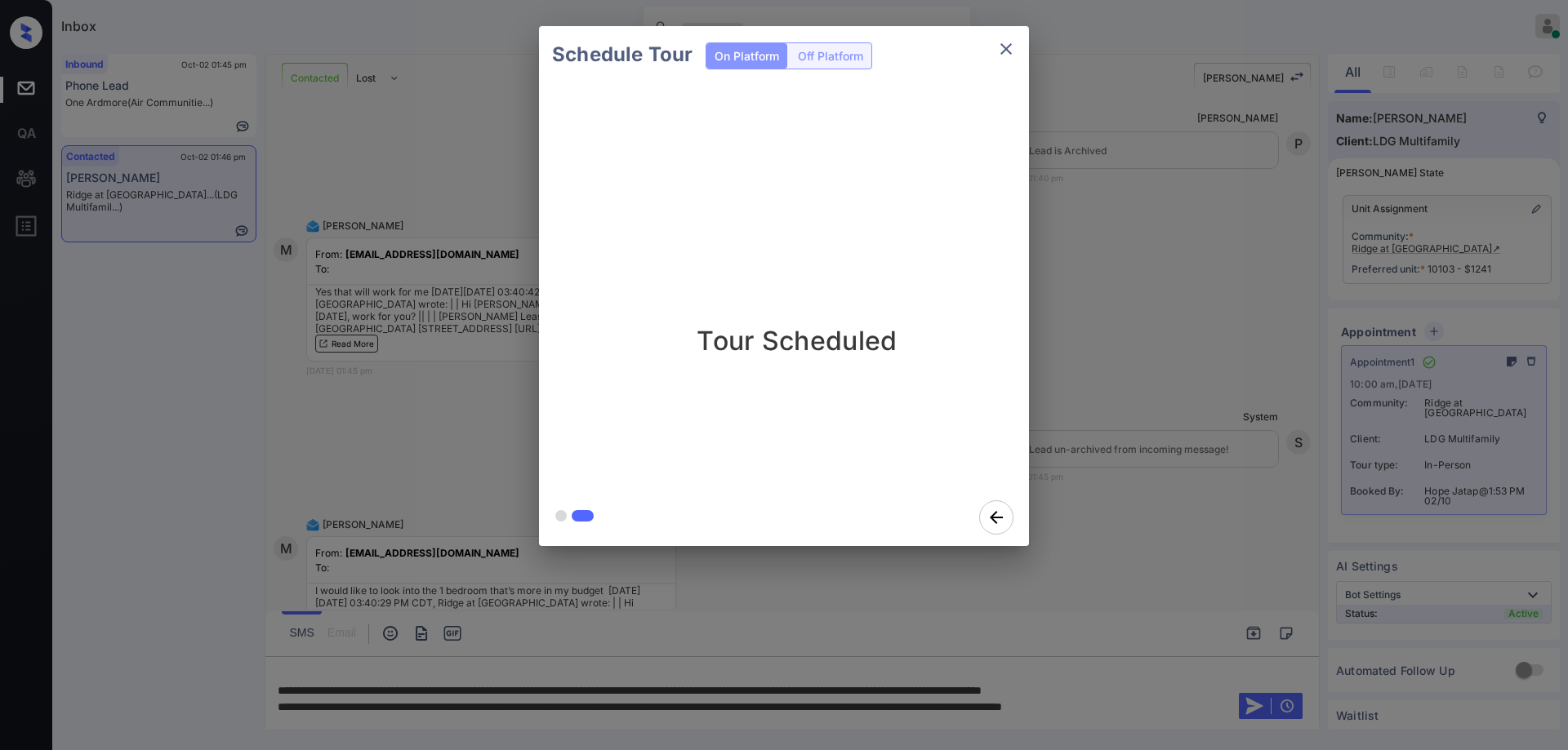
click at [1184, 306] on div "Schedule Tour On Platform Off Platform Tour Scheduled" at bounding box center [784, 286] width 1568 height 572
